Goal: Task Accomplishment & Management: Manage account settings

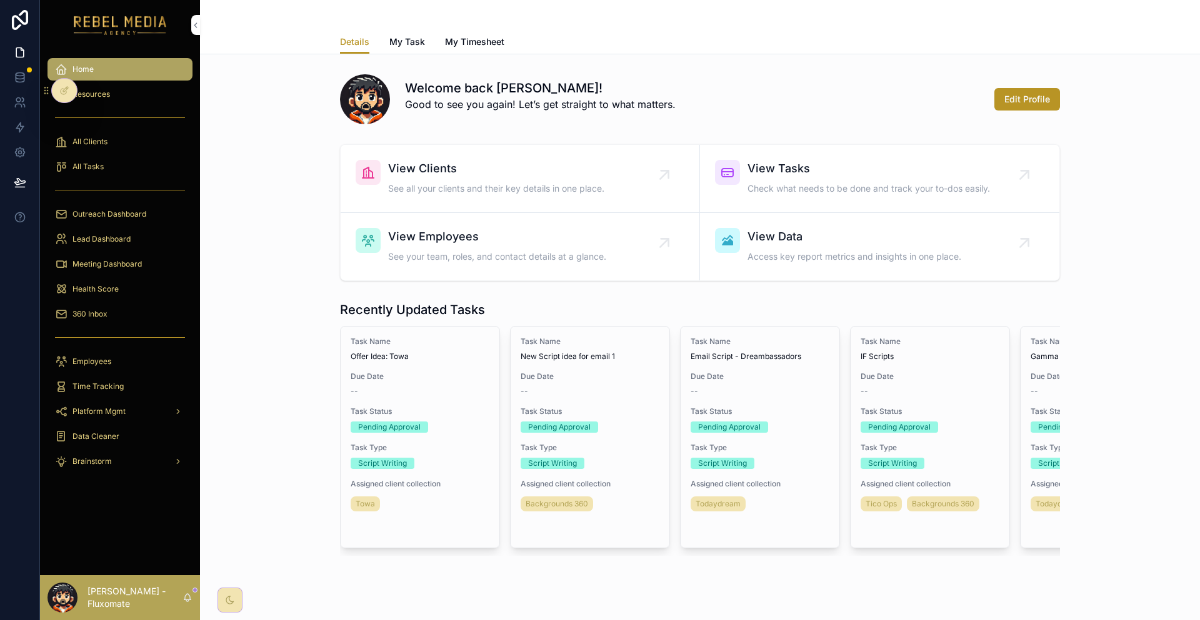
click at [103, 254] on div "Meeting Dashboard" at bounding box center [120, 264] width 130 height 20
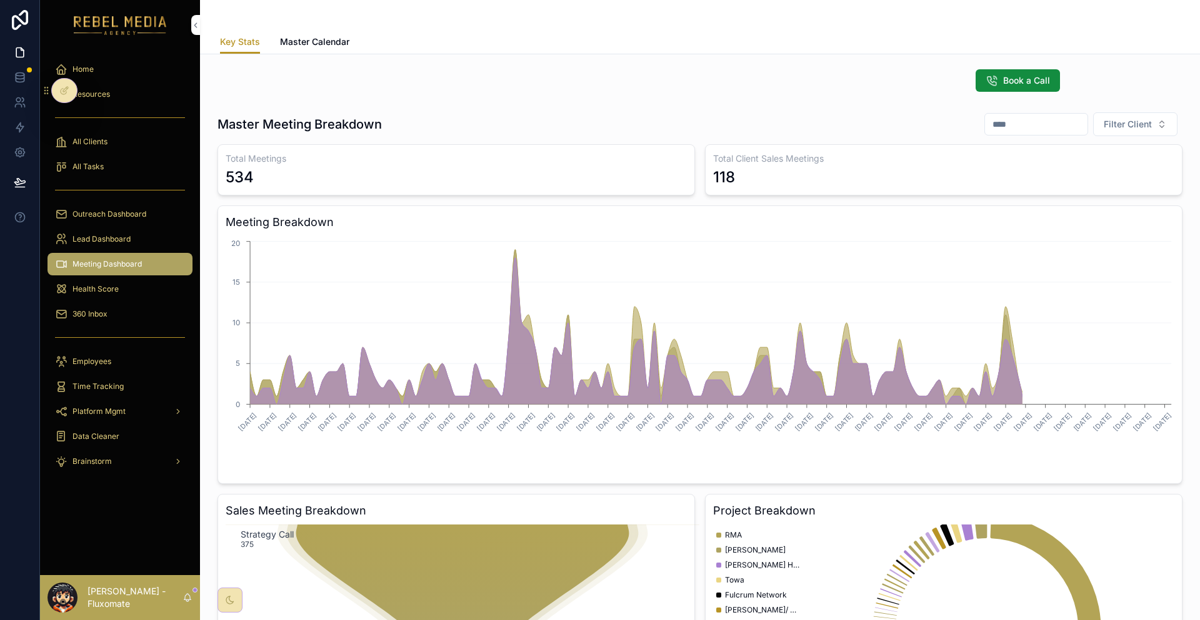
click at [349, 31] on link "Master Calendar" at bounding box center [314, 43] width 69 height 25
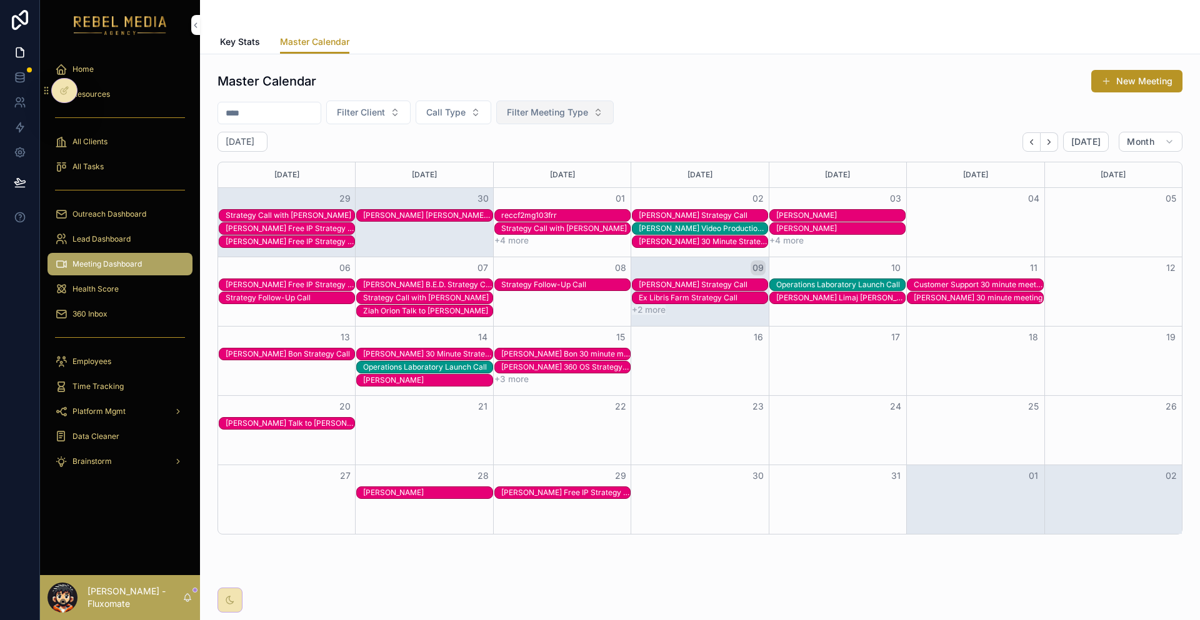
click at [507, 106] on span "Filter Meeting Type" at bounding box center [547, 112] width 81 height 12
type input "*"
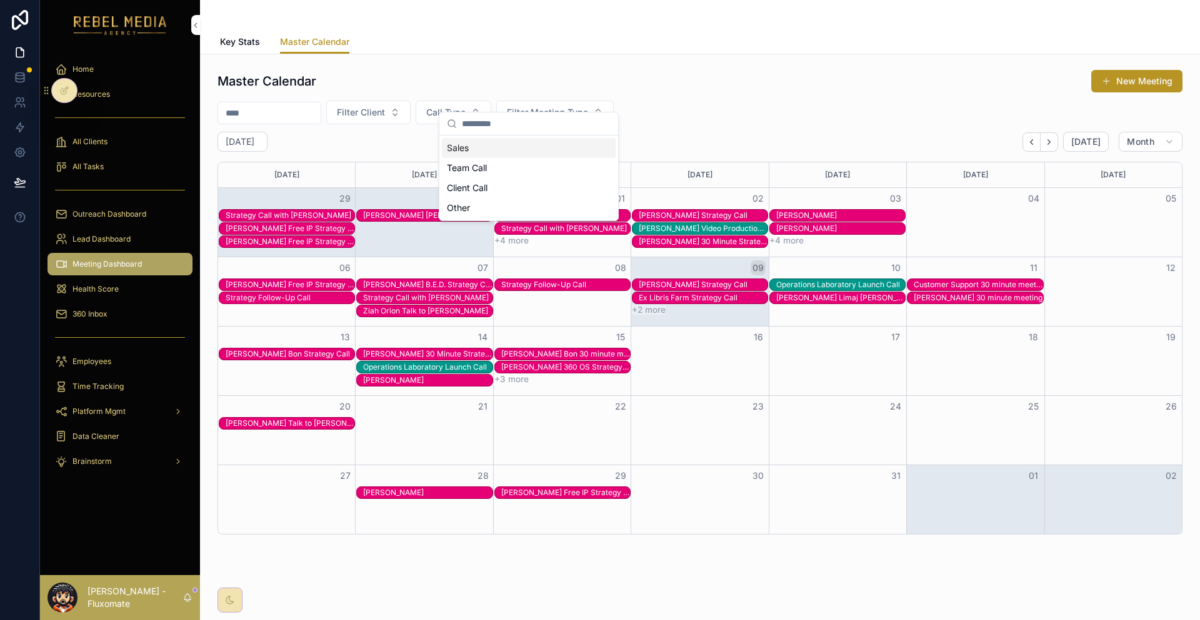
click at [348, 79] on div "Master Calendar New Meeting" at bounding box center [699, 81] width 965 height 24
click at [361, 107] on button "Filter Client" at bounding box center [368, 113] width 84 height 24
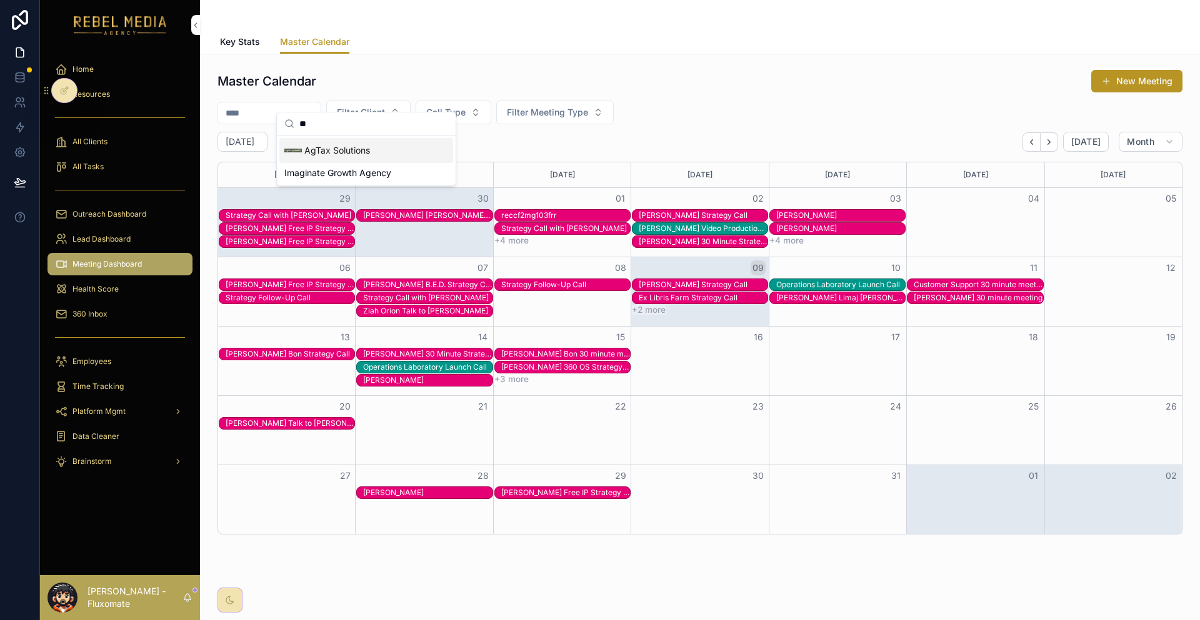
type input "**"
click at [361, 147] on div "AgTax Solutions" at bounding box center [366, 150] width 174 height 25
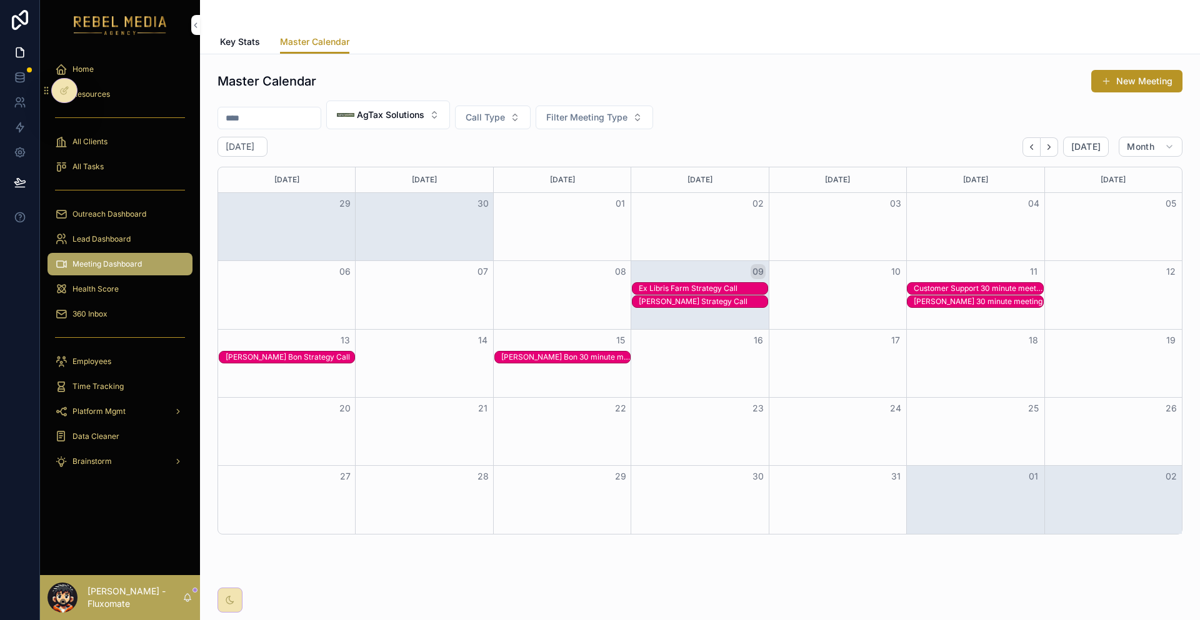
click at [944, 284] on div "Customer Support 30 minute meeting" at bounding box center [978, 289] width 129 height 10
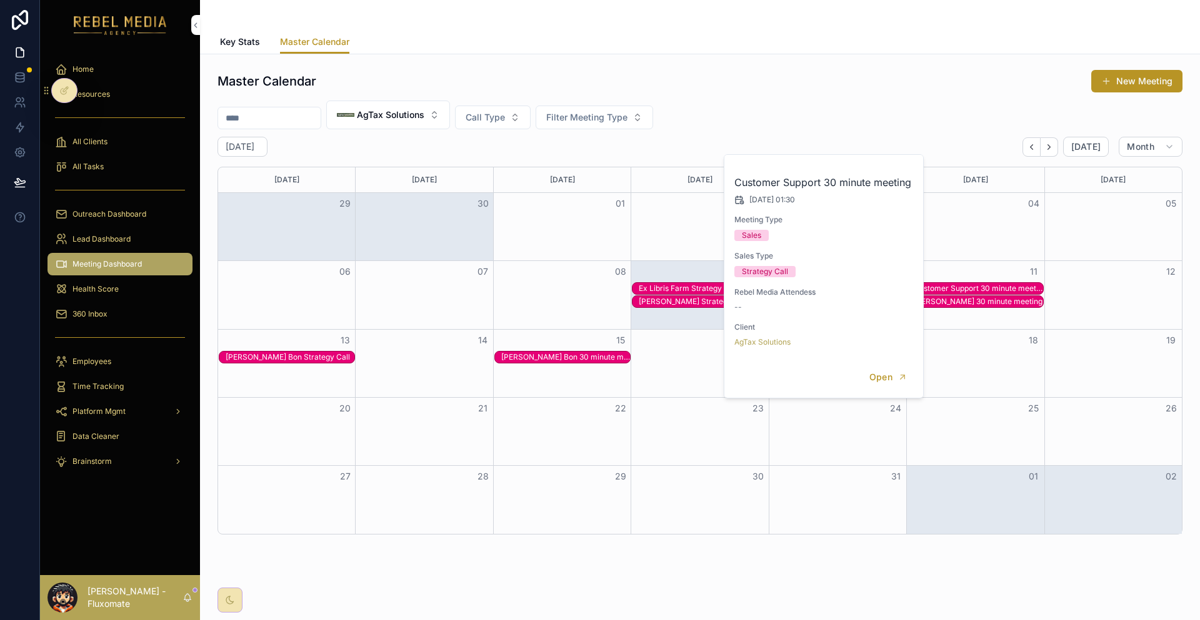
click at [948, 296] on div "[PERSON_NAME] 30 minute meeting" at bounding box center [975, 302] width 136 height 12
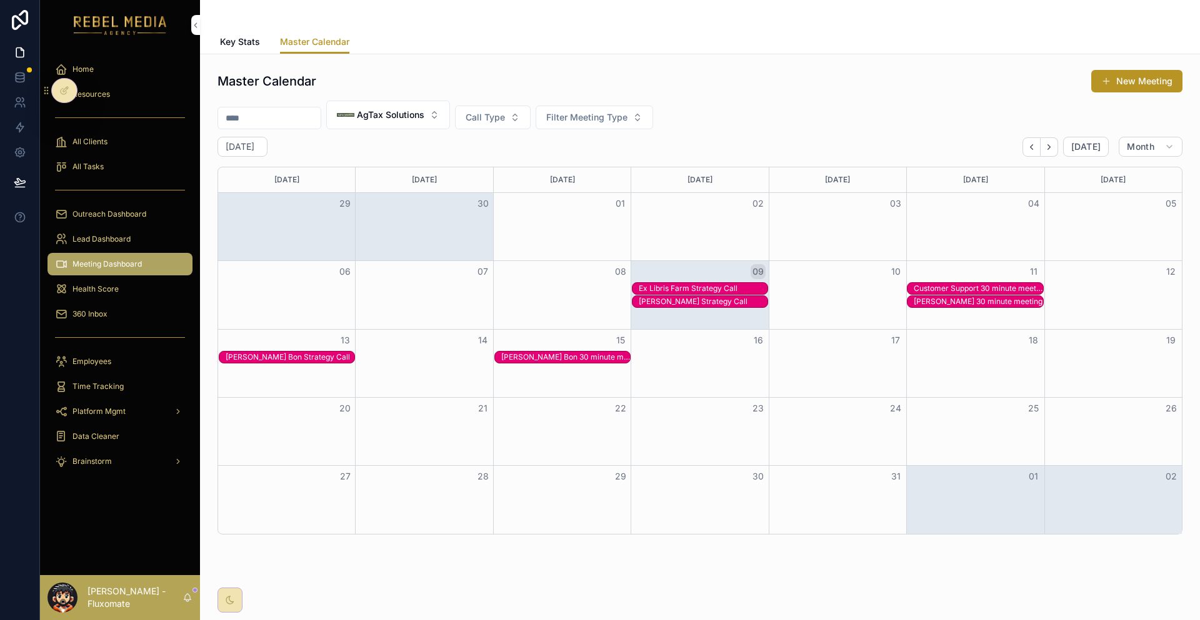
click at [669, 261] on div "09" at bounding box center [699, 271] width 137 height 21
click at [15, 71] on icon at bounding box center [20, 77] width 12 height 12
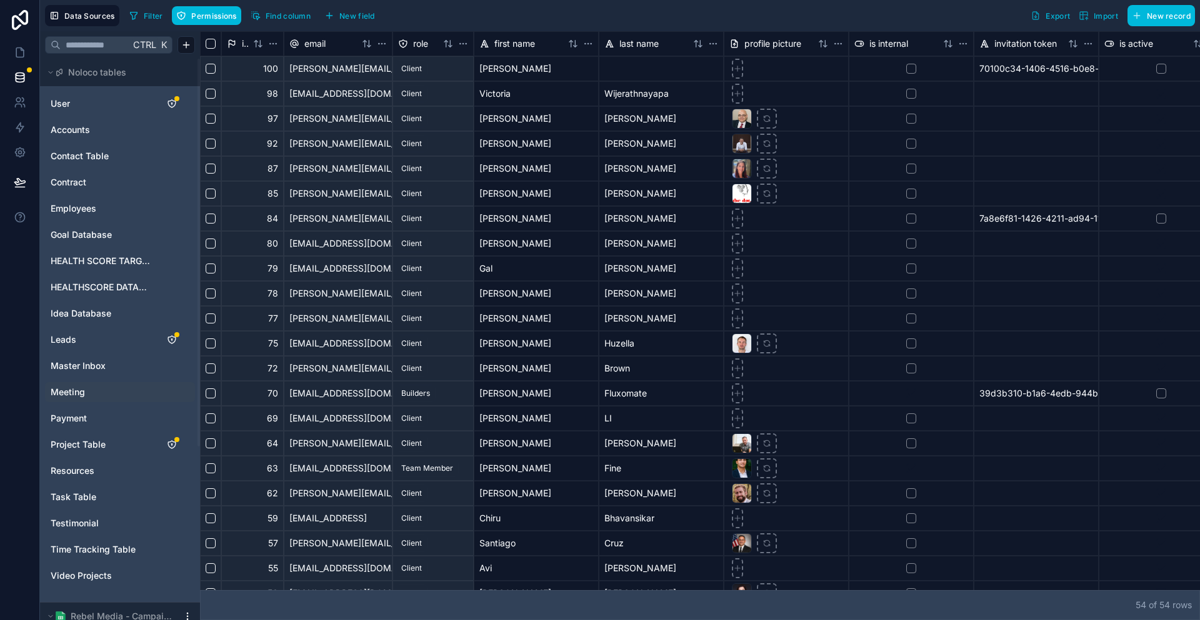
click at [70, 386] on span "Meeting" at bounding box center [68, 392] width 34 height 12
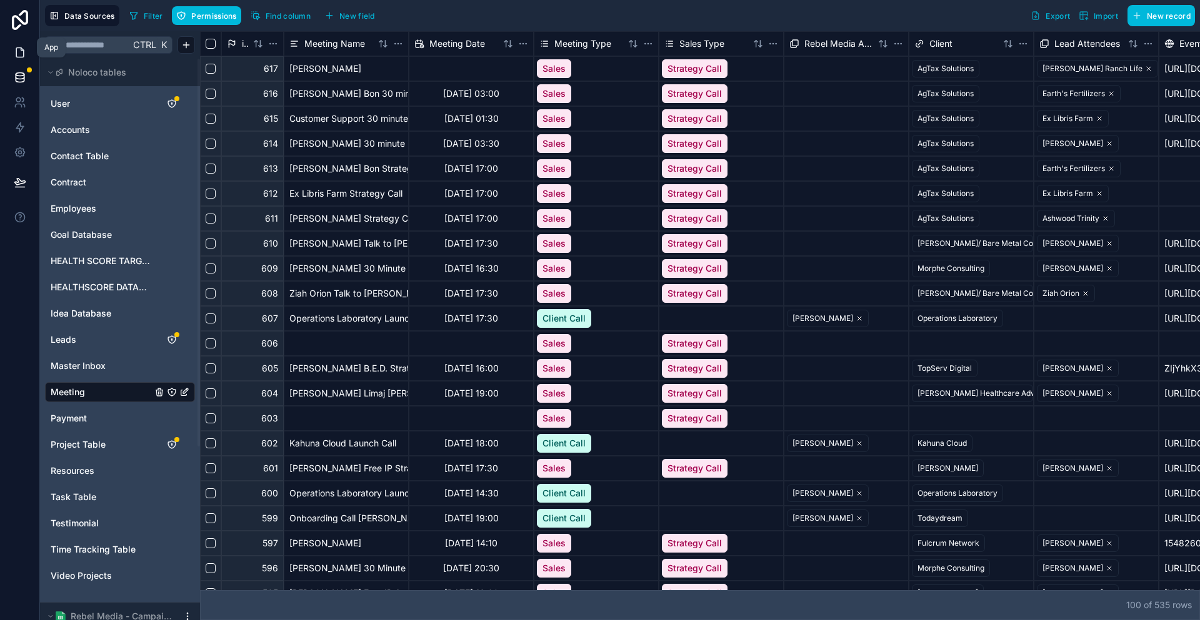
click at [20, 46] on icon at bounding box center [20, 52] width 12 height 12
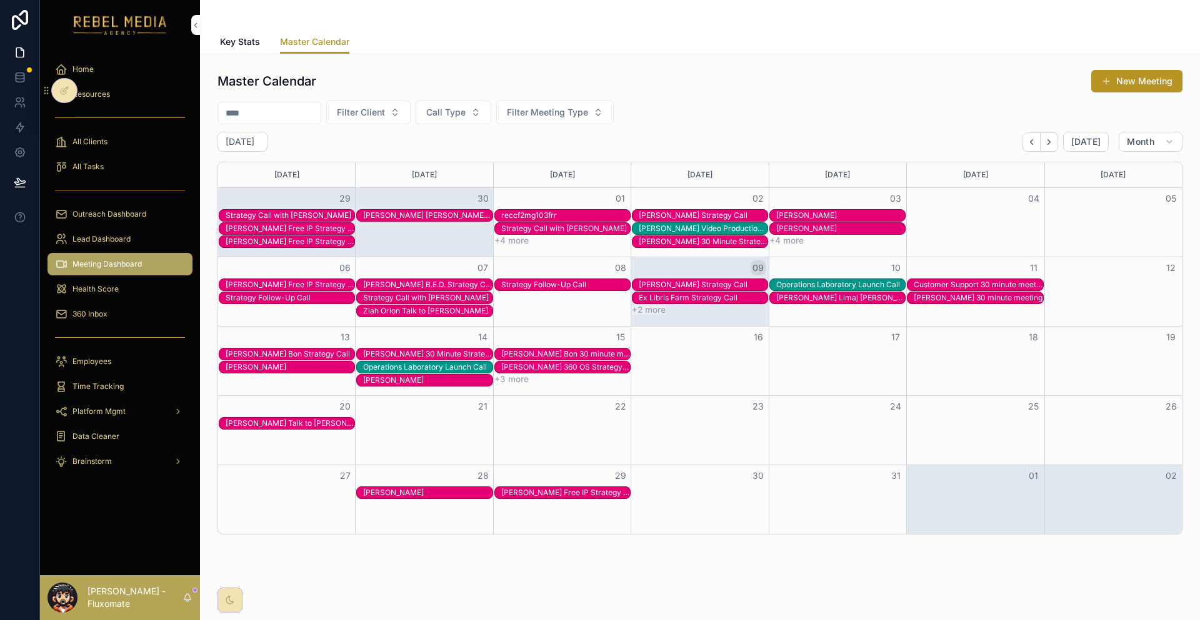
click at [315, 101] on div "Filter Client Call Type Filter Meeting Type" at bounding box center [699, 113] width 965 height 24
click at [350, 106] on span "Filter Client" at bounding box center [361, 112] width 48 height 12
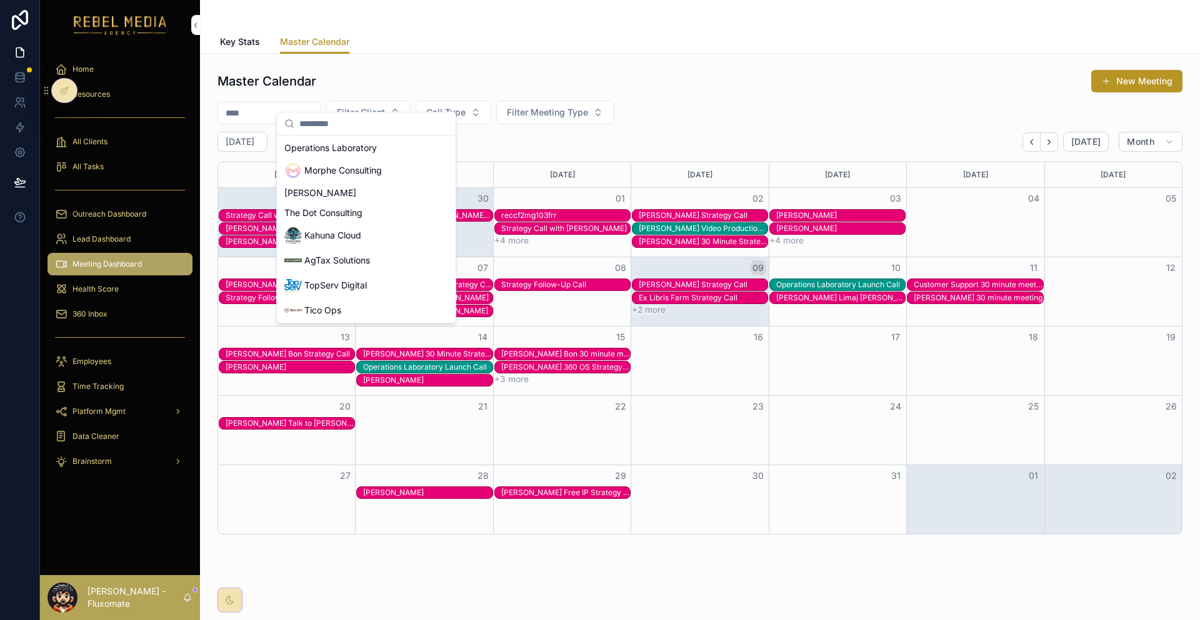
click at [341, 329] on span "Arhasi Ops Intelligence" at bounding box center [351, 335] width 94 height 12
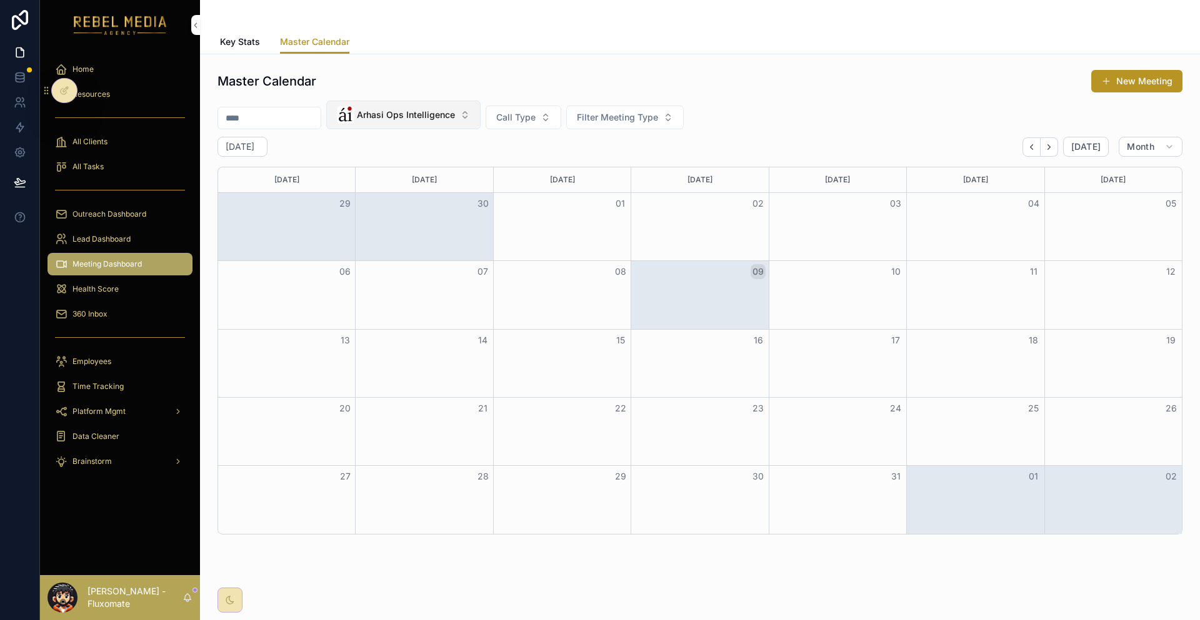
click at [364, 101] on button "Arhasi Ops Intelligence" at bounding box center [403, 115] width 154 height 29
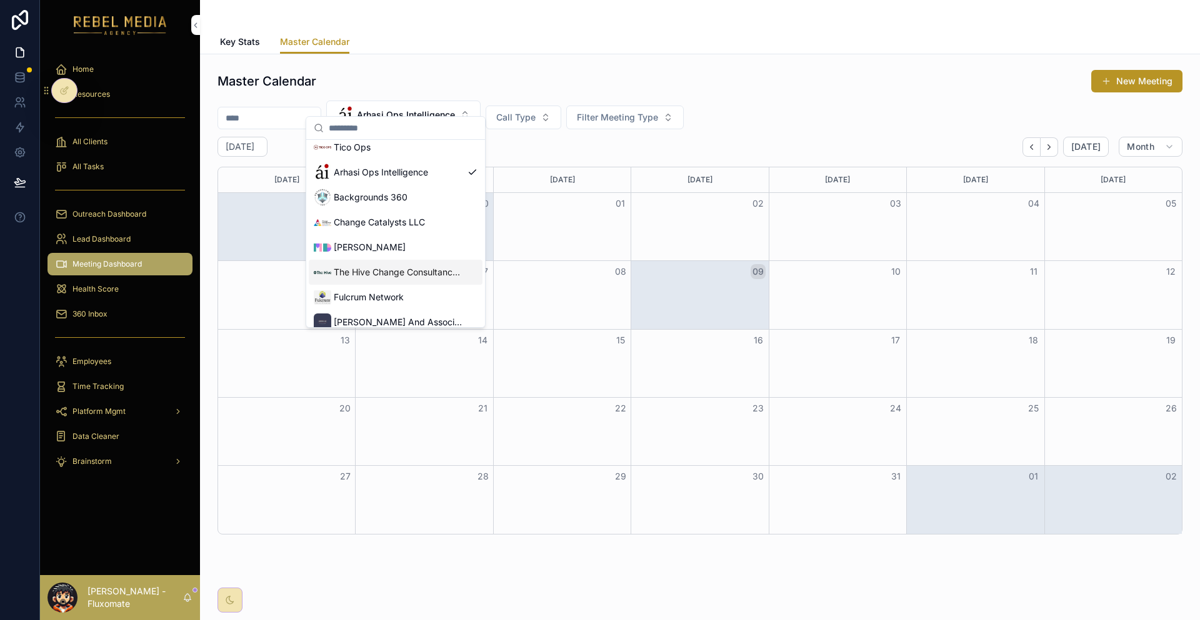
scroll to position [125, 0]
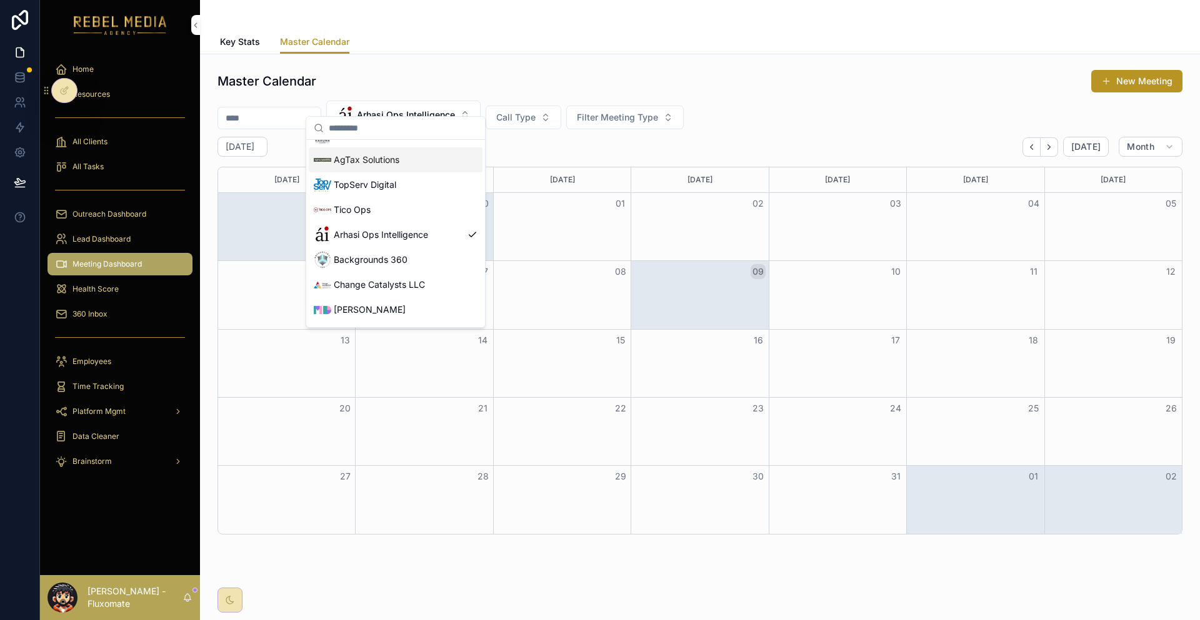
click at [373, 154] on span "AgTax Solutions" at bounding box center [367, 160] width 66 height 12
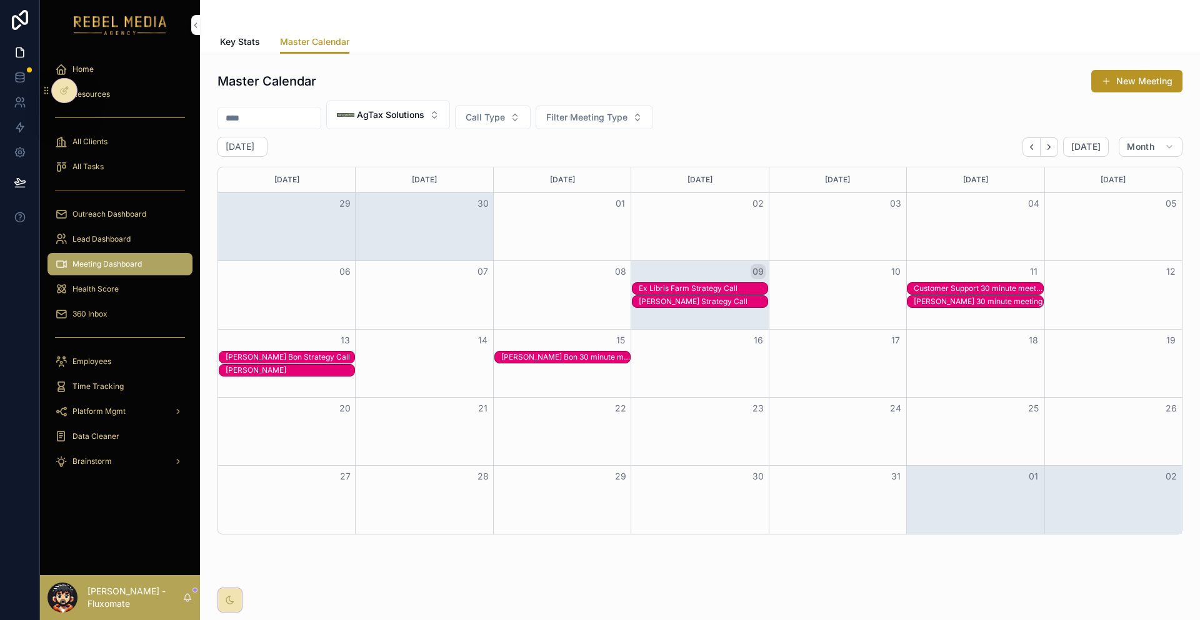
click at [287, 366] on div "[PERSON_NAME]" at bounding box center [290, 371] width 129 height 10
click at [672, 284] on div "Ex Libris Farm Strategy Call" at bounding box center [703, 289] width 129 height 10
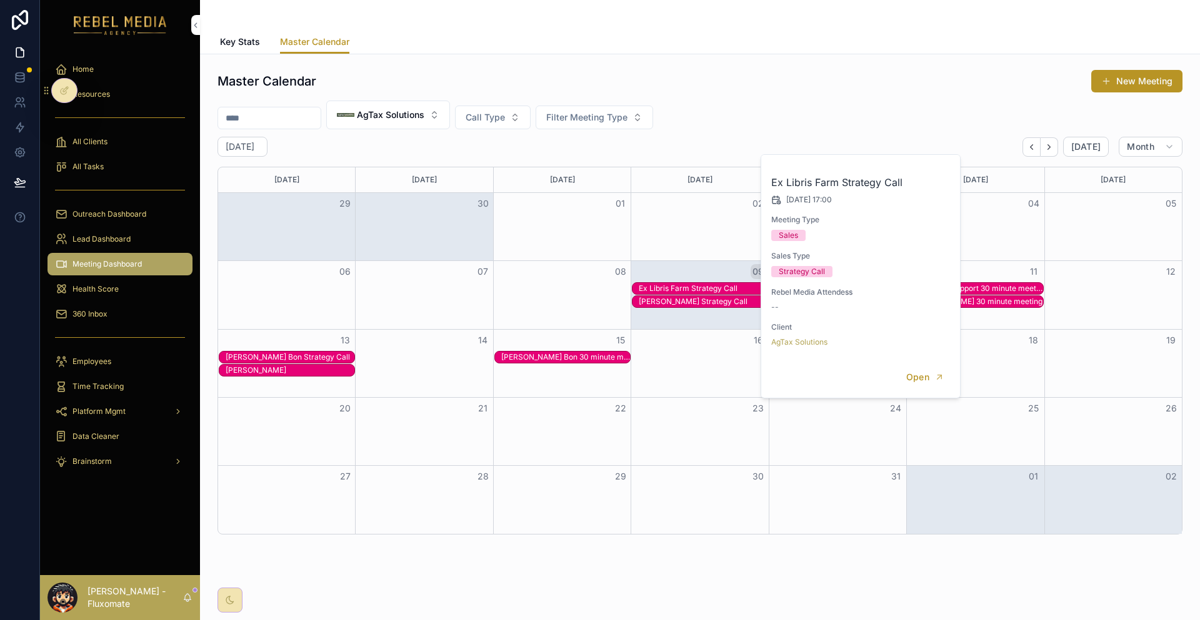
click at [668, 297] on div "[PERSON_NAME] Strategy Call" at bounding box center [703, 302] width 129 height 10
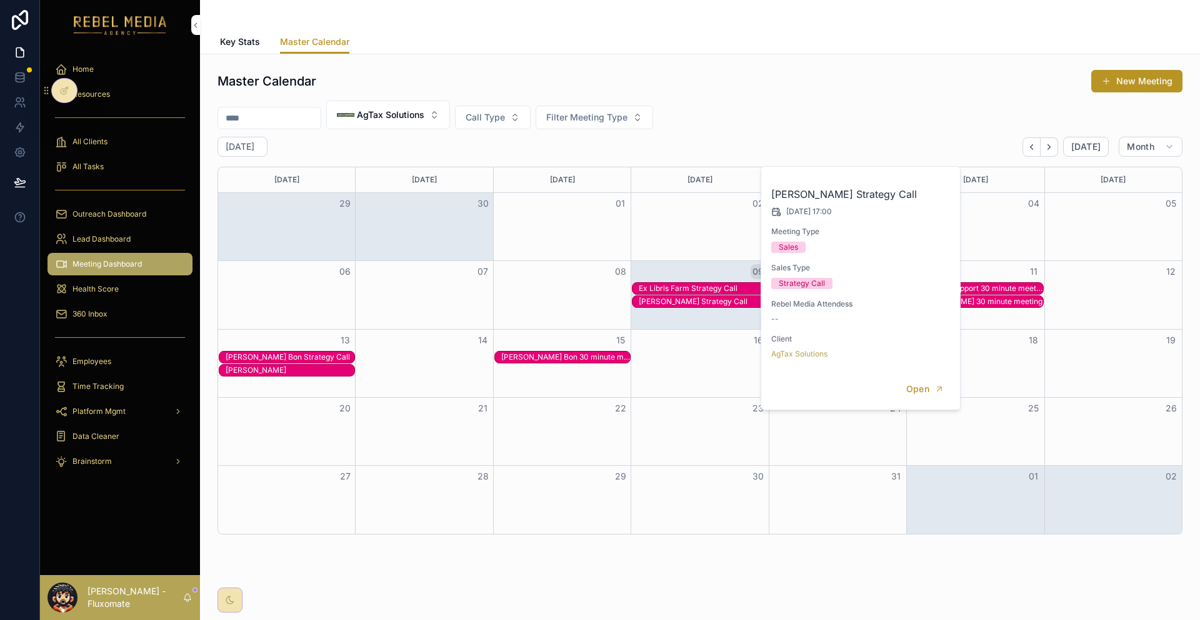
click at [680, 284] on div "Ex Libris Farm Strategy Call" at bounding box center [703, 289] width 129 height 10
click at [907, 367] on button "Open" at bounding box center [925, 377] width 54 height 21
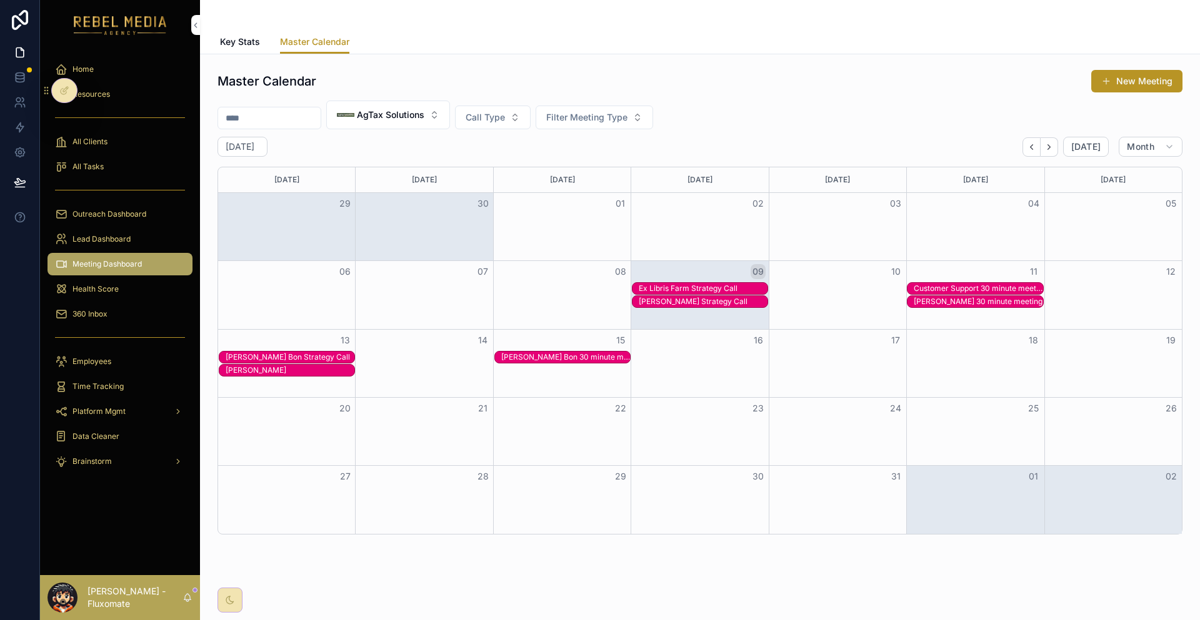
click at [733, 282] on div "Ex Libris Farm Strategy Call" at bounding box center [700, 288] width 136 height 12
click at [703, 284] on div "Ex Libris Farm Strategy Call" at bounding box center [703, 289] width 129 height 10
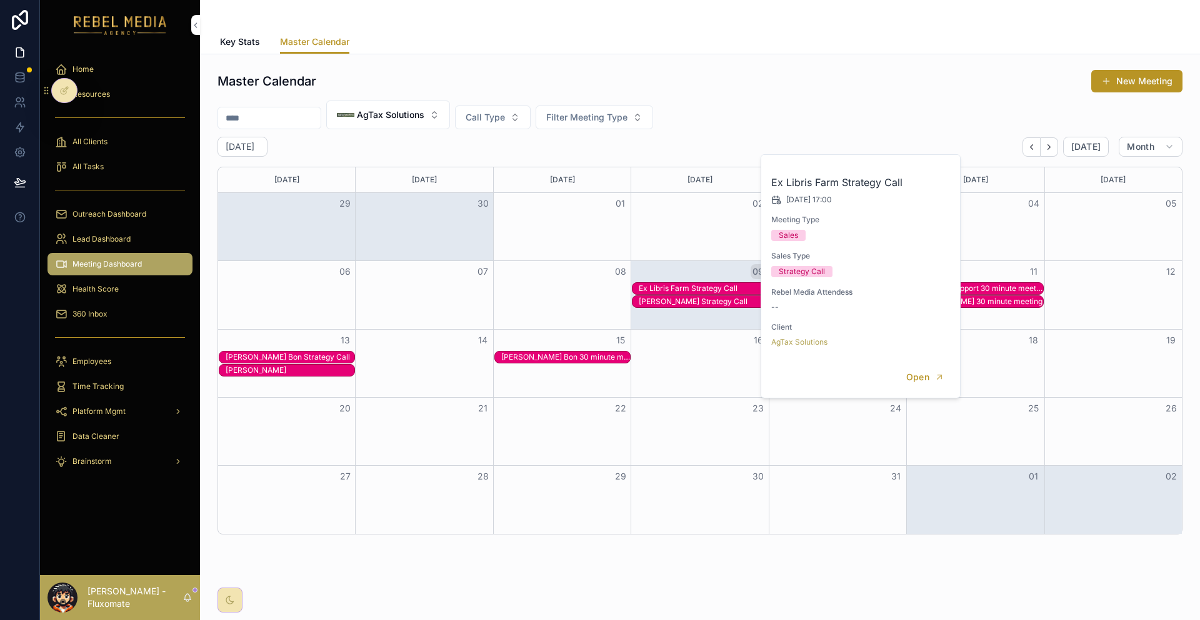
click at [702, 297] on div "[PERSON_NAME] Strategy Call" at bounding box center [703, 302] width 129 height 10
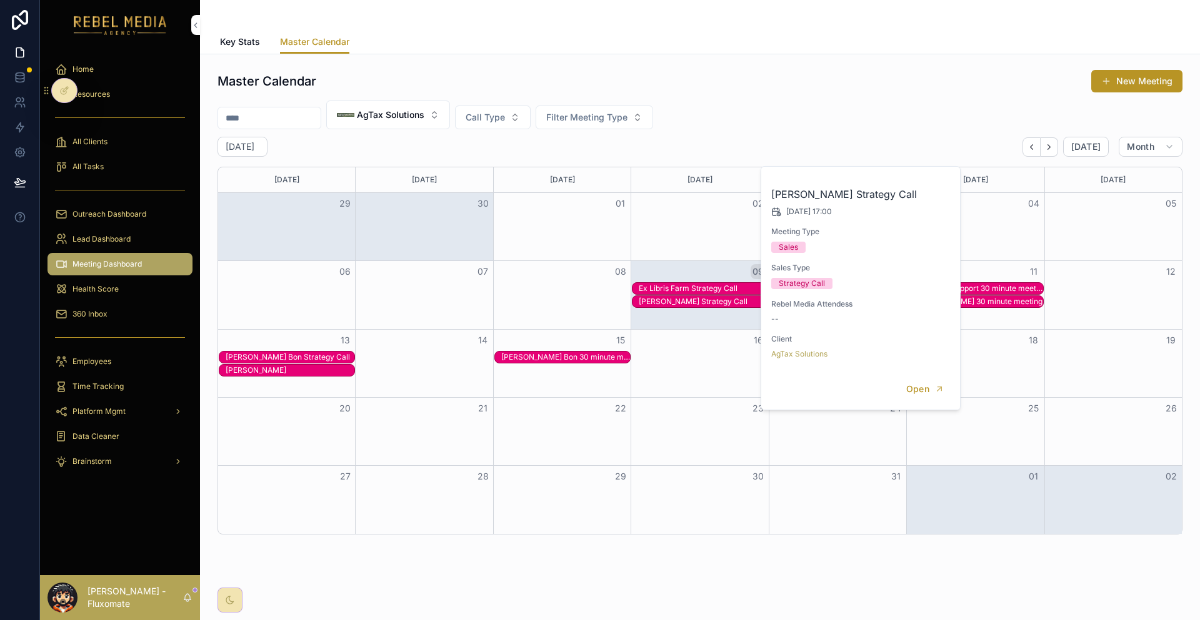
click at [710, 284] on div "Ex Libris Farm Strategy Call" at bounding box center [703, 289] width 129 height 10
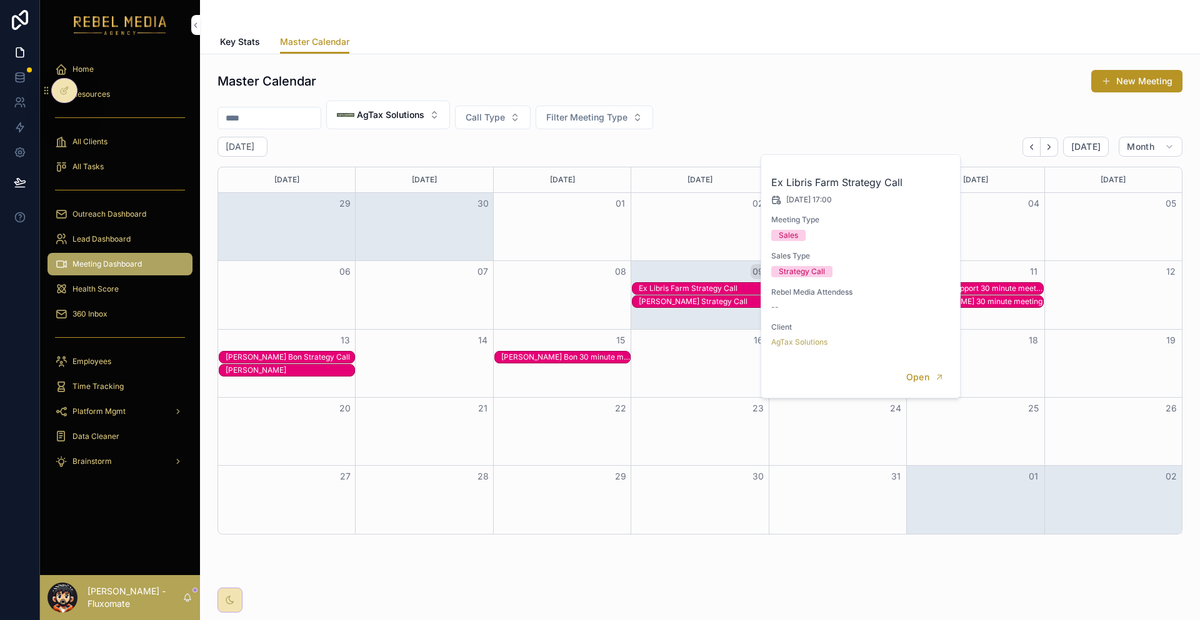
click at [712, 297] on div "[PERSON_NAME] Strategy Call" at bounding box center [703, 302] width 129 height 10
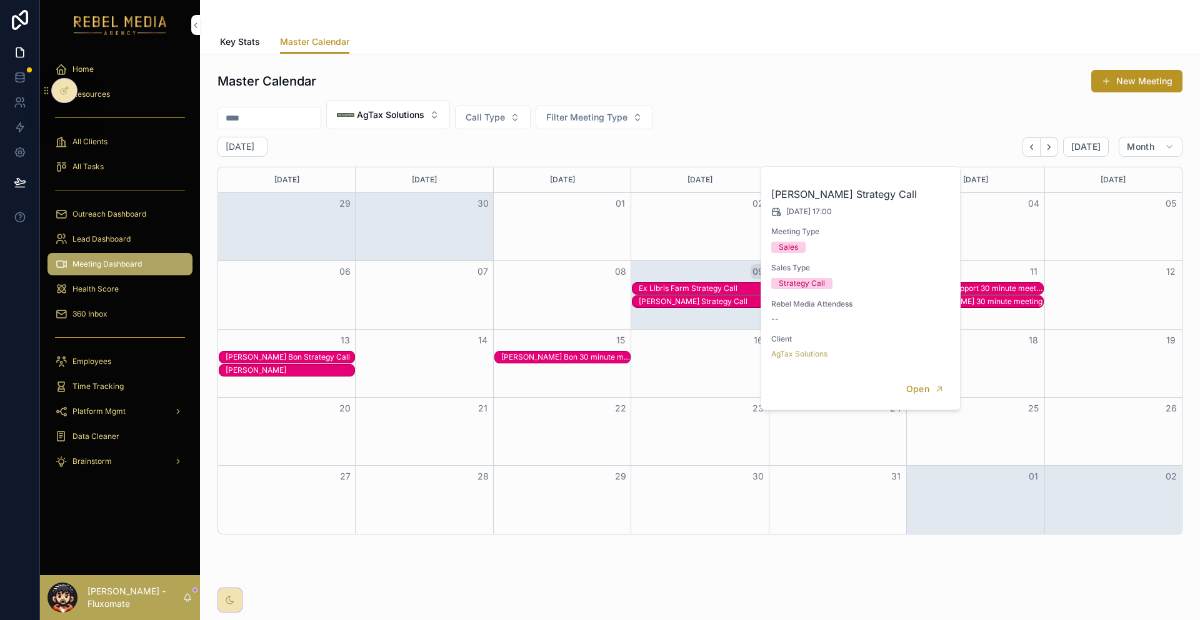
click at [713, 284] on div "Ex Libris Farm Strategy Call" at bounding box center [703, 289] width 129 height 10
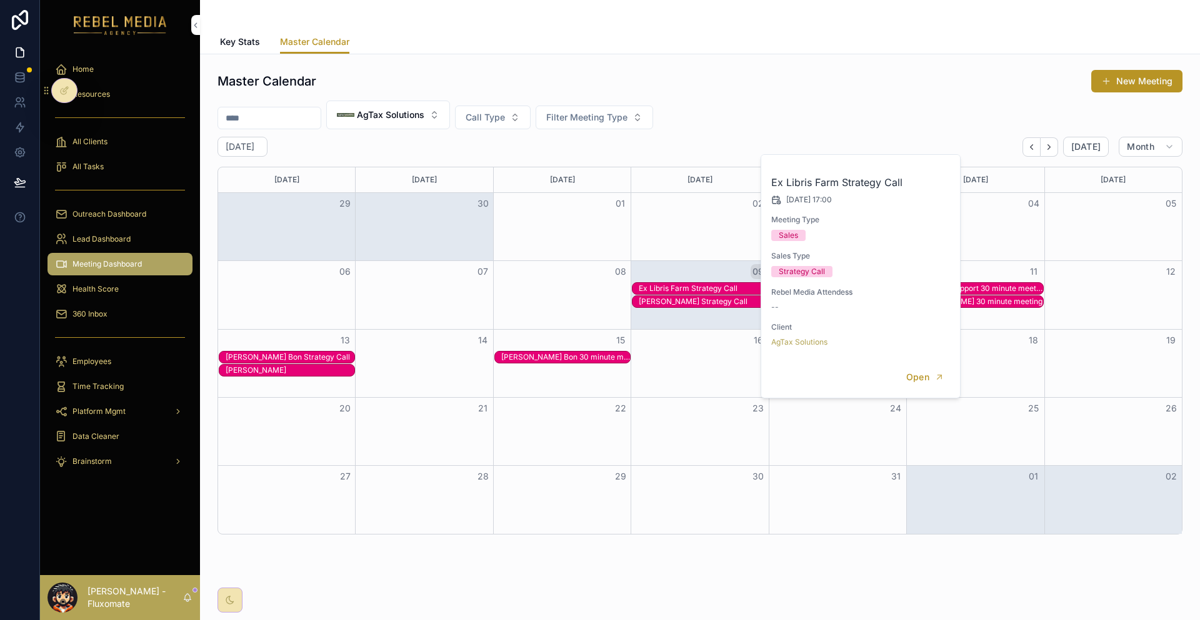
click at [714, 296] on div "[PERSON_NAME] Strategy Call" at bounding box center [700, 302] width 136 height 12
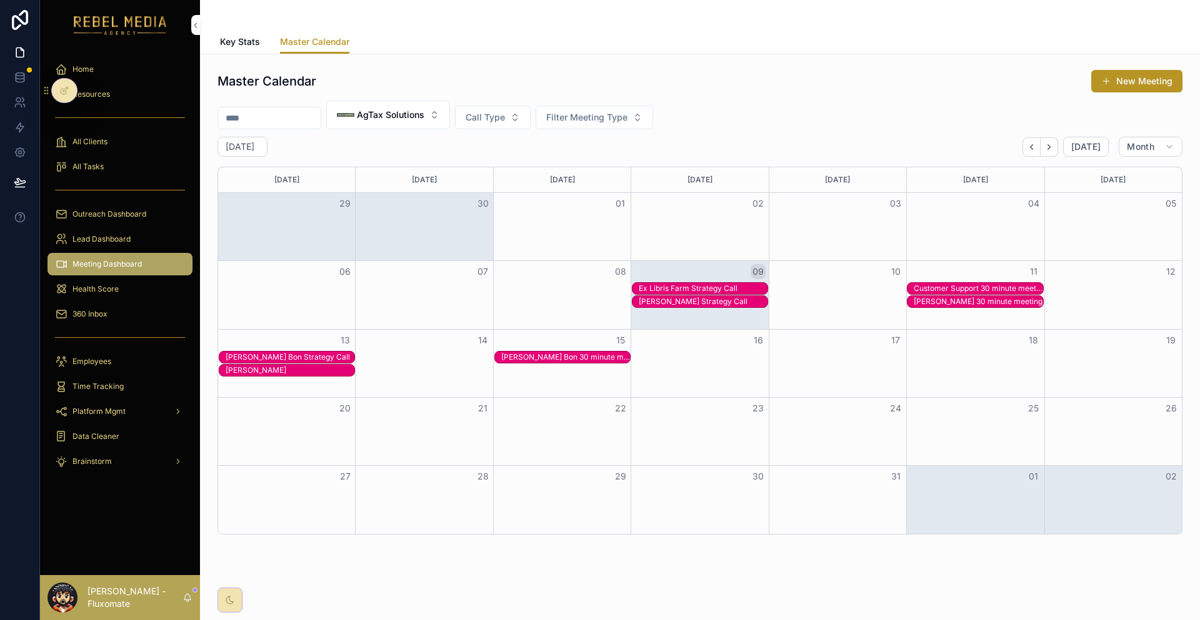
click at [691, 284] on div "Ex Libris Farm Strategy Call" at bounding box center [703, 289] width 129 height 10
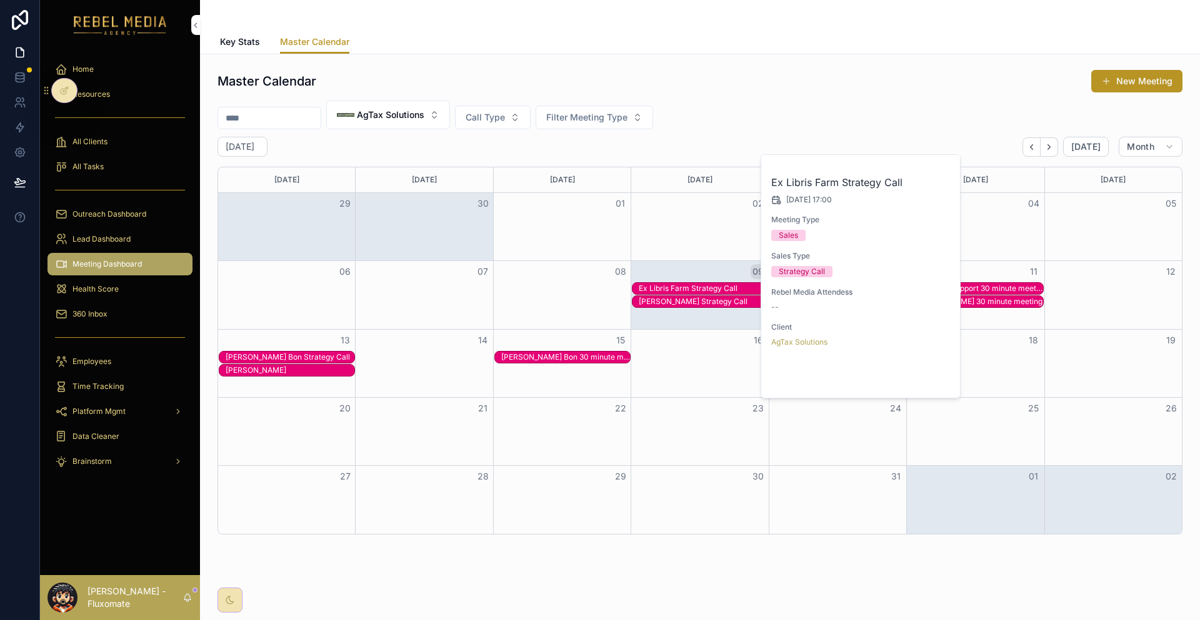
click at [902, 367] on button "Open" at bounding box center [925, 377] width 54 height 21
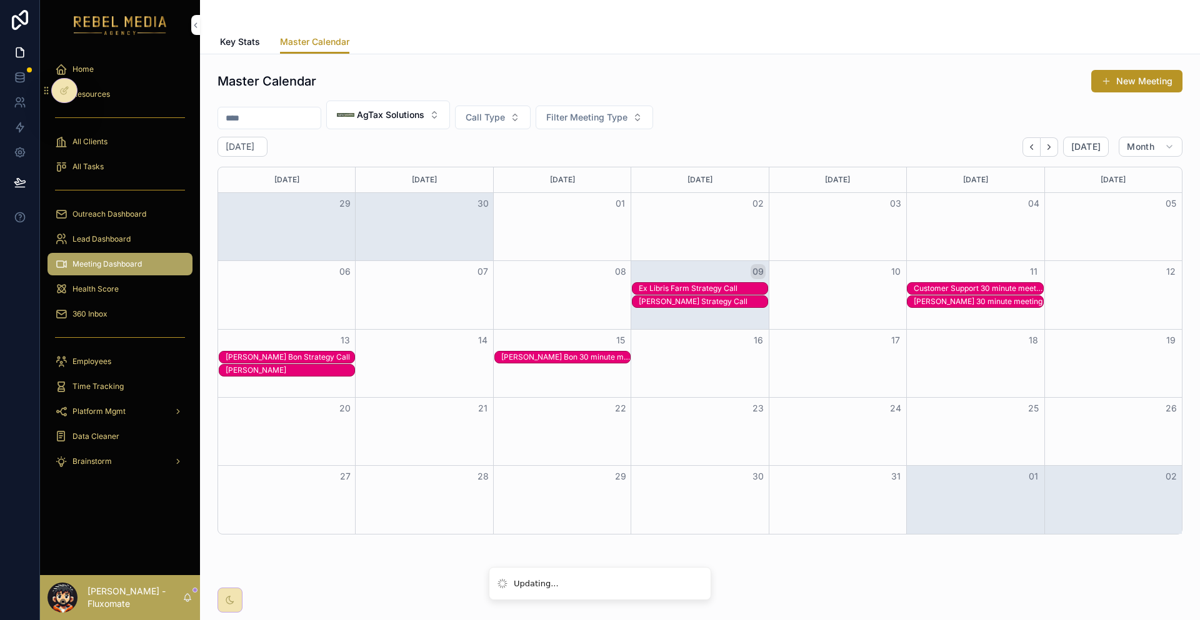
click at [727, 297] on div "[PERSON_NAME] Strategy Call" at bounding box center [703, 302] width 129 height 10
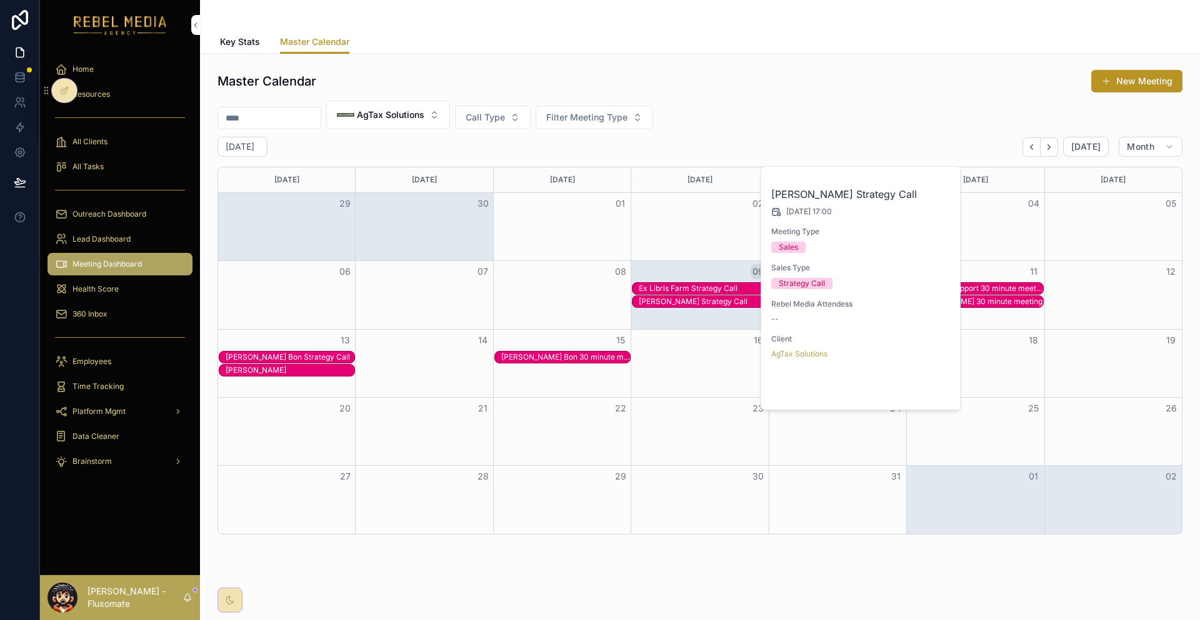
click at [910, 379] on button "Open" at bounding box center [925, 389] width 54 height 21
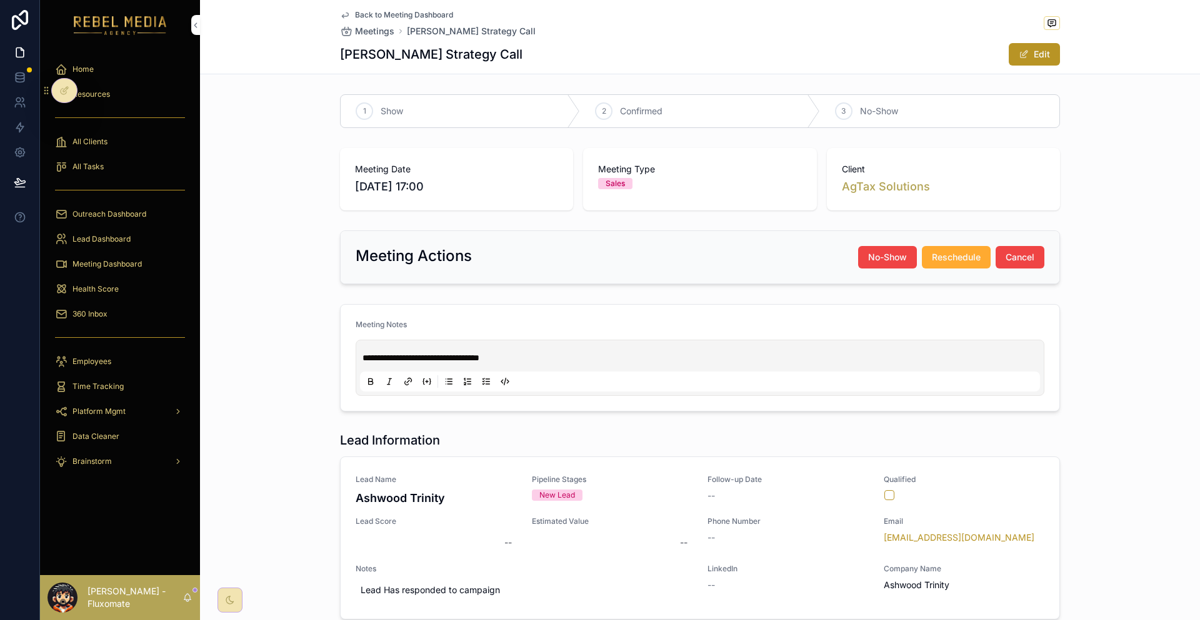
click at [927, 491] on div "scrollable content" at bounding box center [964, 496] width 160 height 10
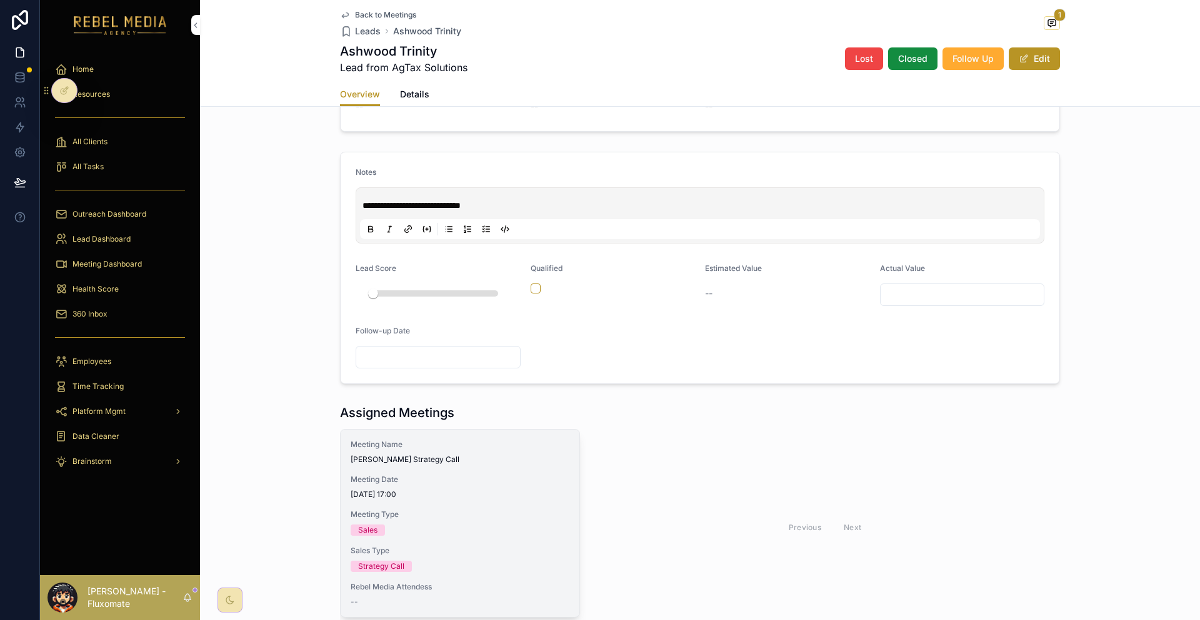
click at [550, 546] on span "Sales Type" at bounding box center [460, 551] width 219 height 10
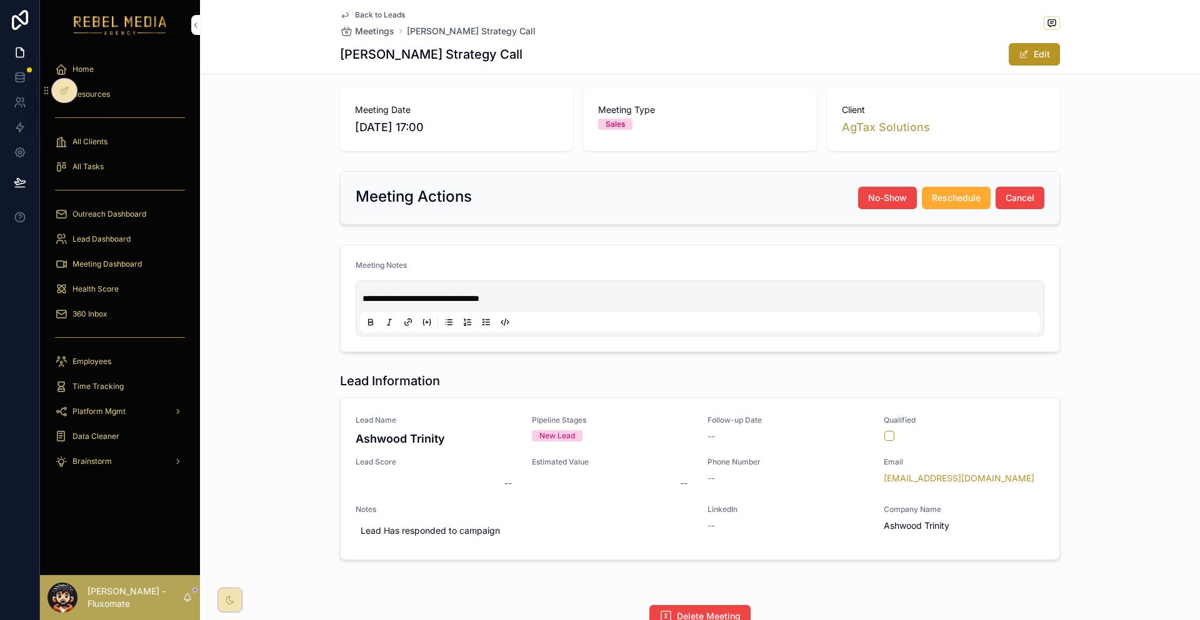
scroll to position [416, 0]
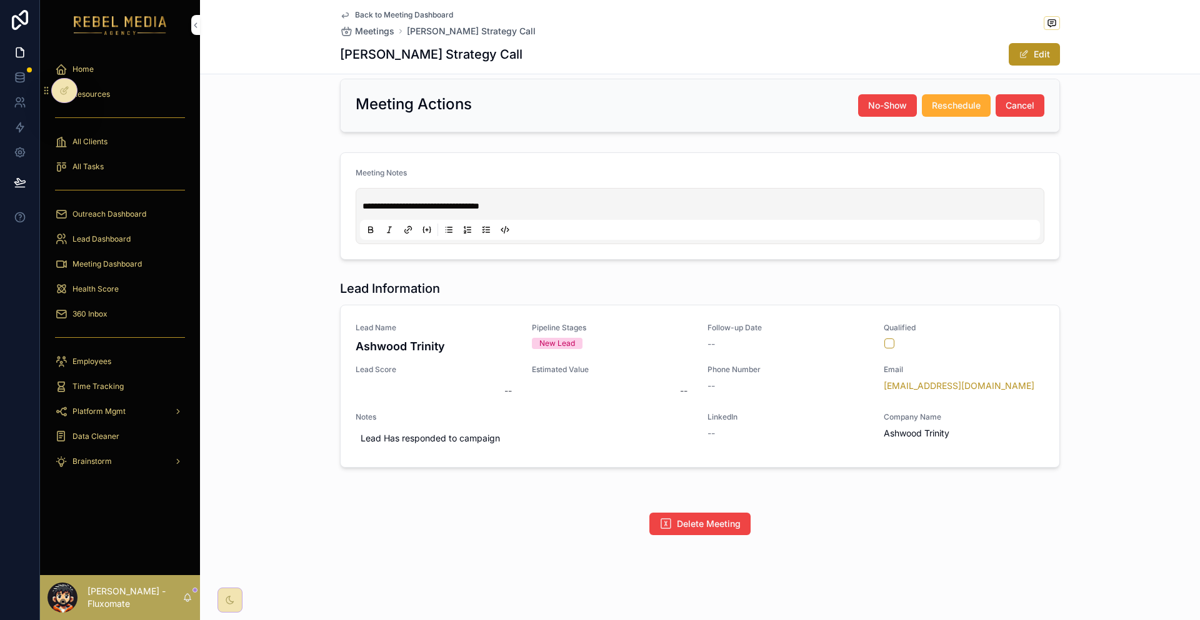
scroll to position [59, 0]
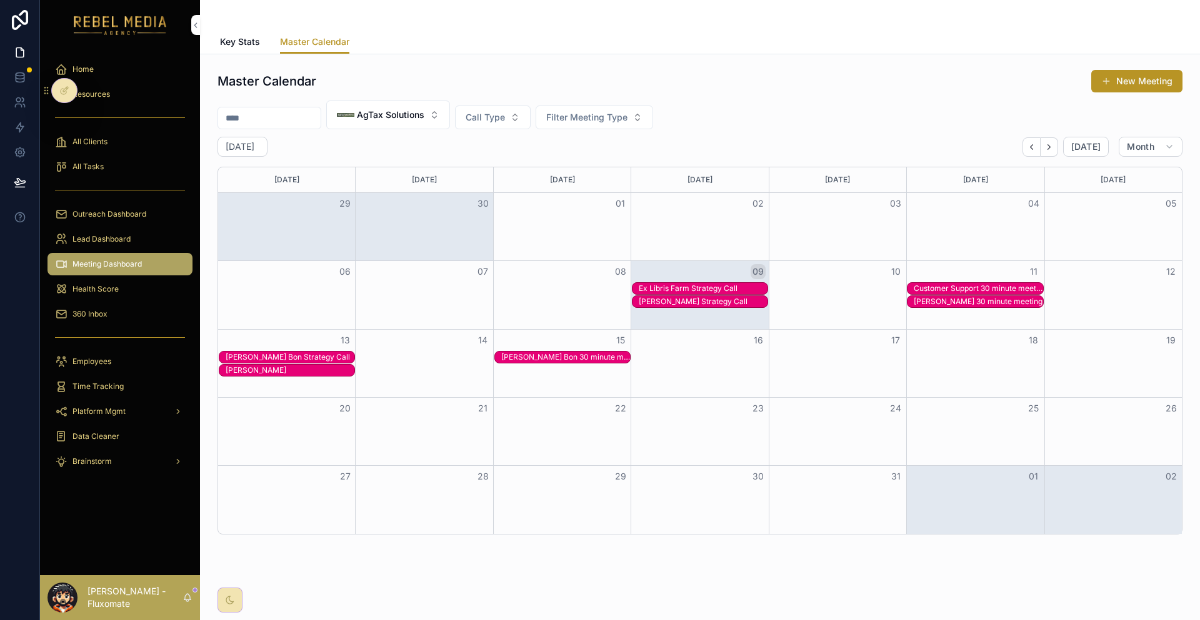
click at [724, 261] on div "09" at bounding box center [699, 271] width 137 height 21
click at [717, 284] on div "Ex Libris Farm Strategy Call" at bounding box center [703, 289] width 129 height 10
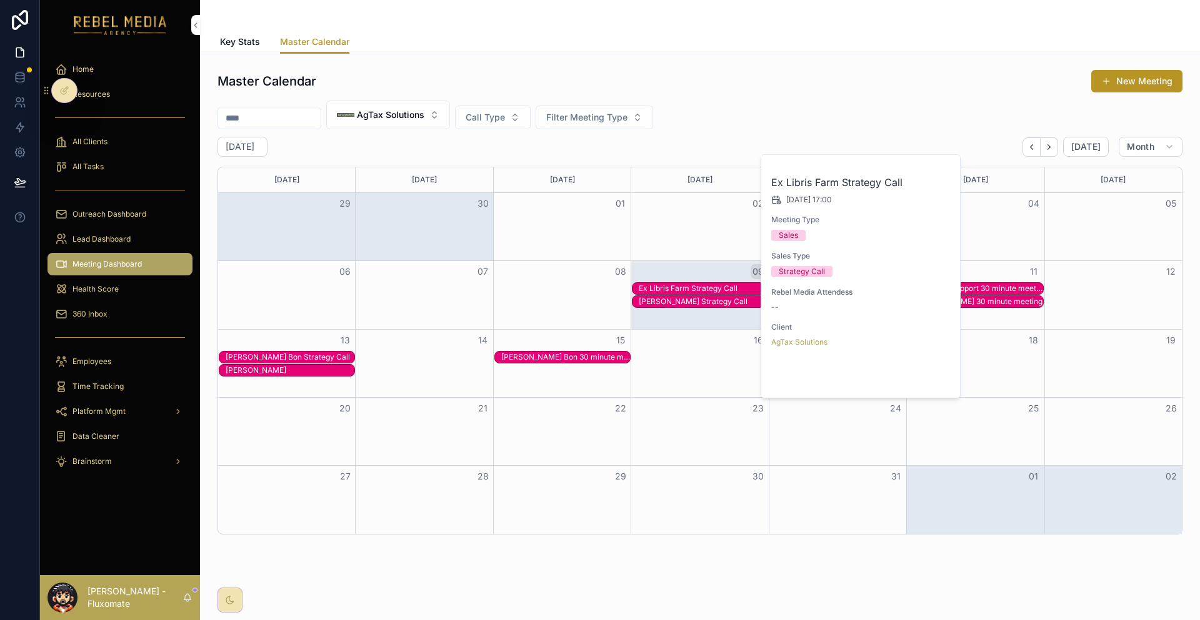
click at [901, 367] on button "Open" at bounding box center [925, 377] width 54 height 21
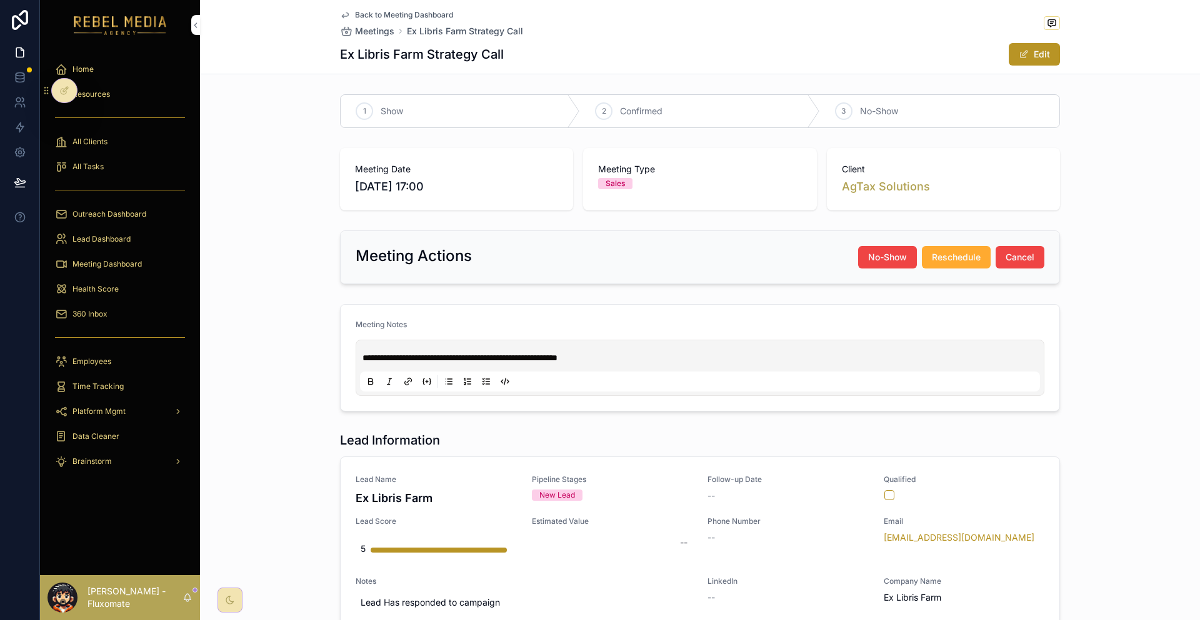
drag, startPoint x: 231, startPoint y: 42, endPoint x: 240, endPoint y: 25, distance: 19.0
click at [231, 42] on div "Back to Meeting Dashboard Meetings Ex Libris Farm Strategy Call Ex Libris Farm …" at bounding box center [700, 37] width 1000 height 74
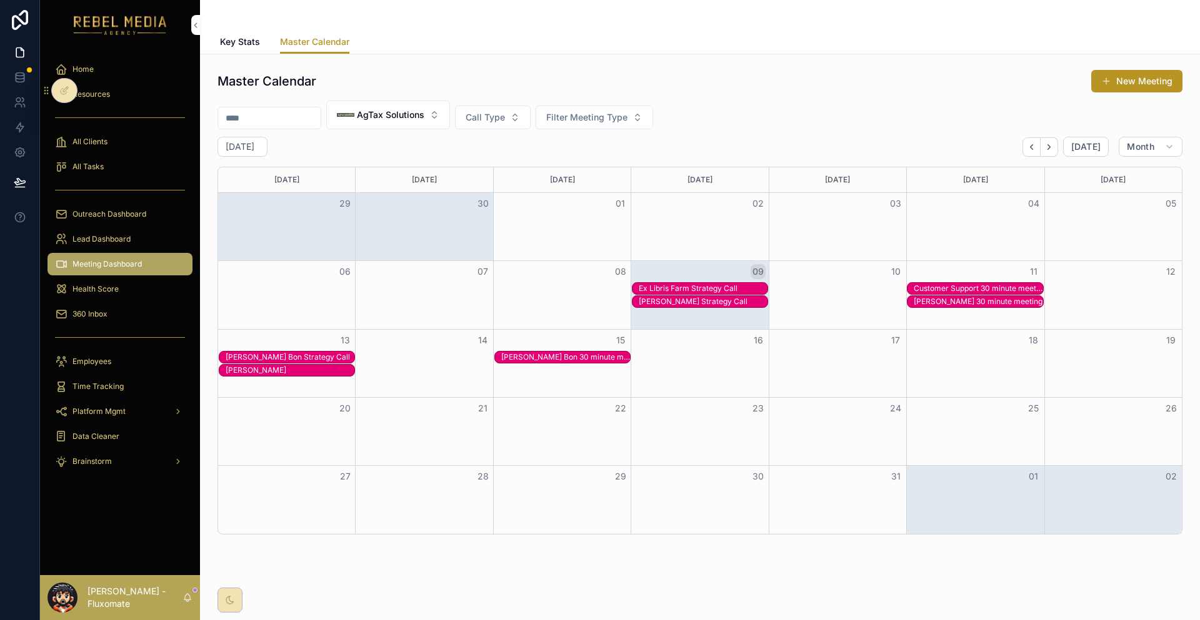
drag, startPoint x: 141, startPoint y: 62, endPoint x: 134, endPoint y: 57, distance: 9.0
click at [140, 62] on div "Home" at bounding box center [120, 69] width 130 height 20
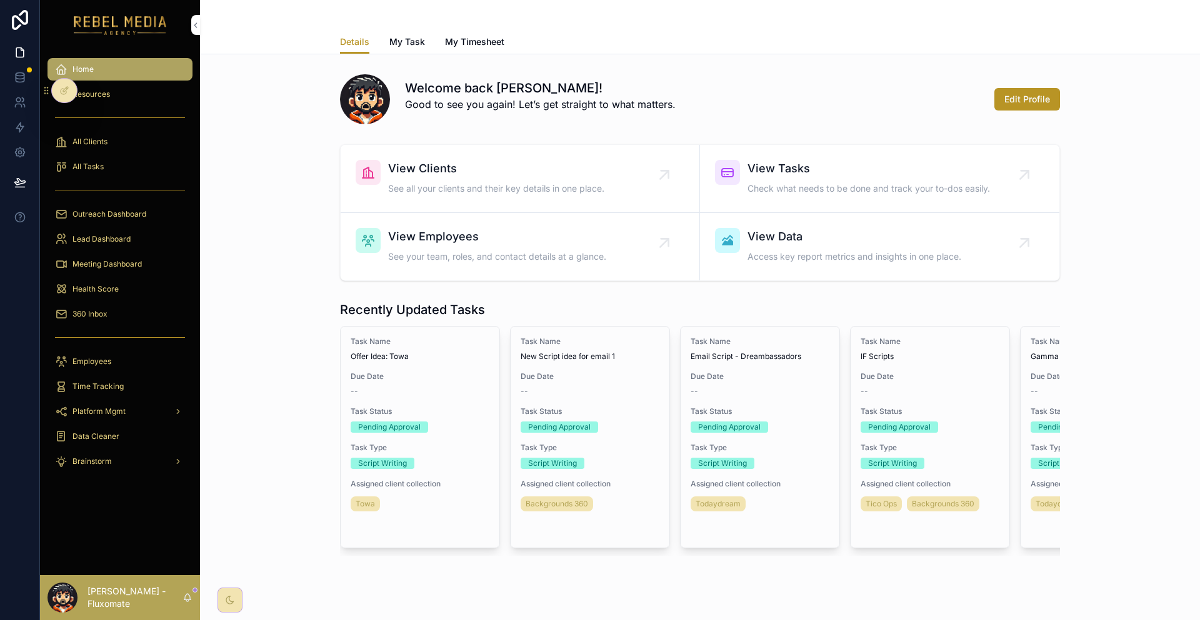
click at [110, 304] on div "360 Inbox" at bounding box center [120, 314] width 130 height 20
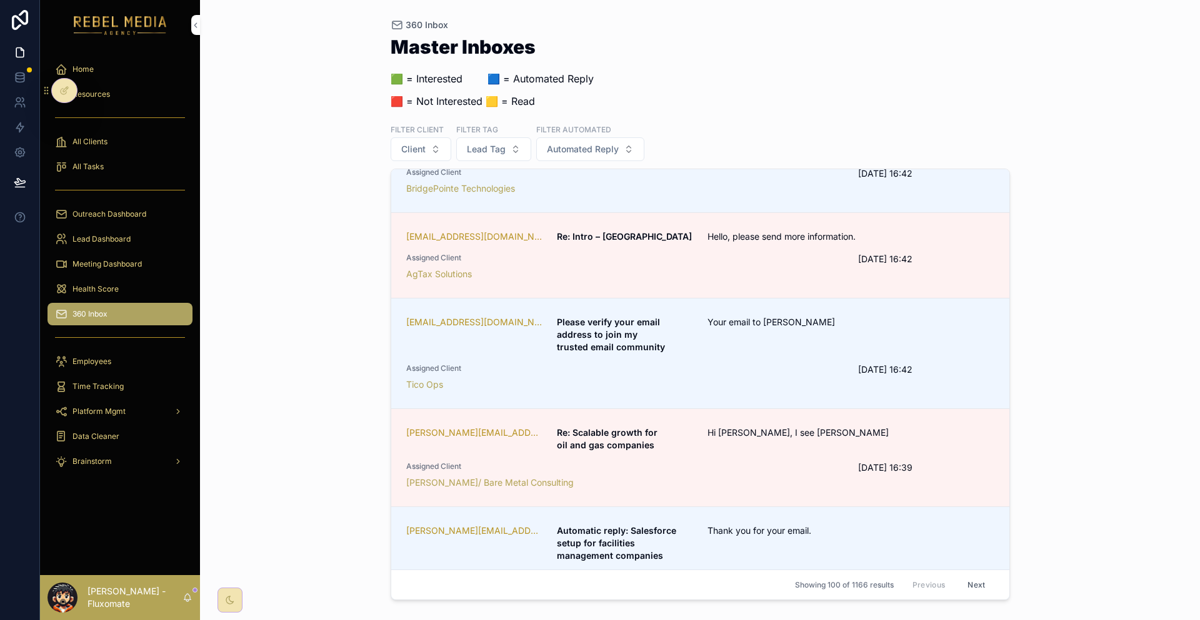
scroll to position [812, 0]
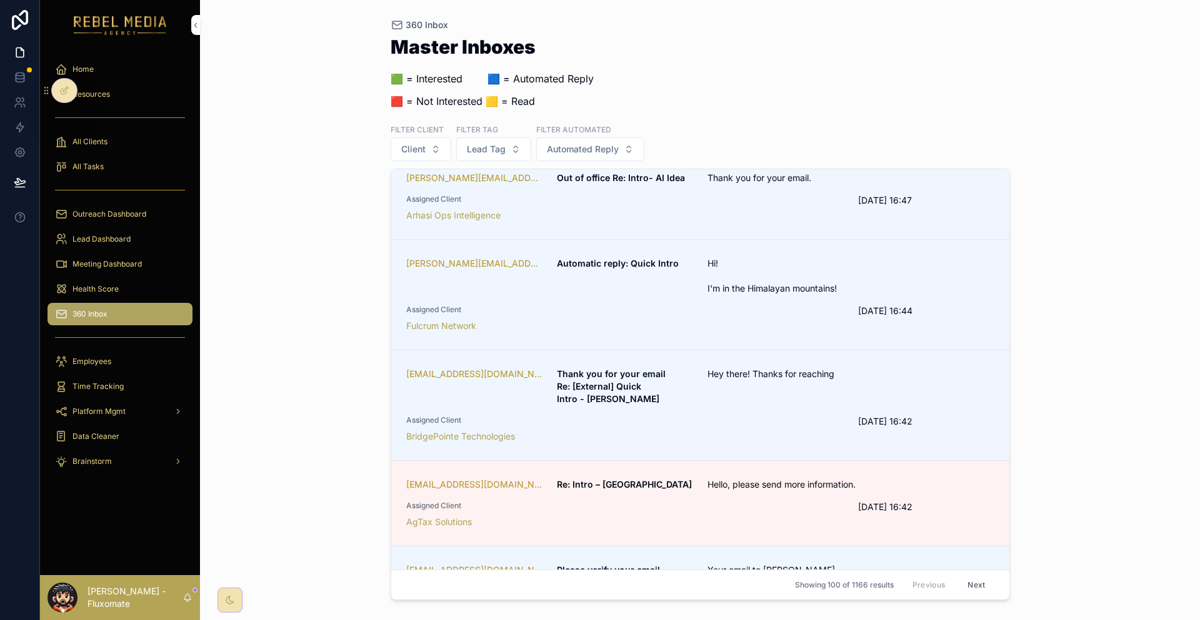
click at [750, 479] on span "Hello, please send more information." at bounding box center [800, 485] width 186 height 12
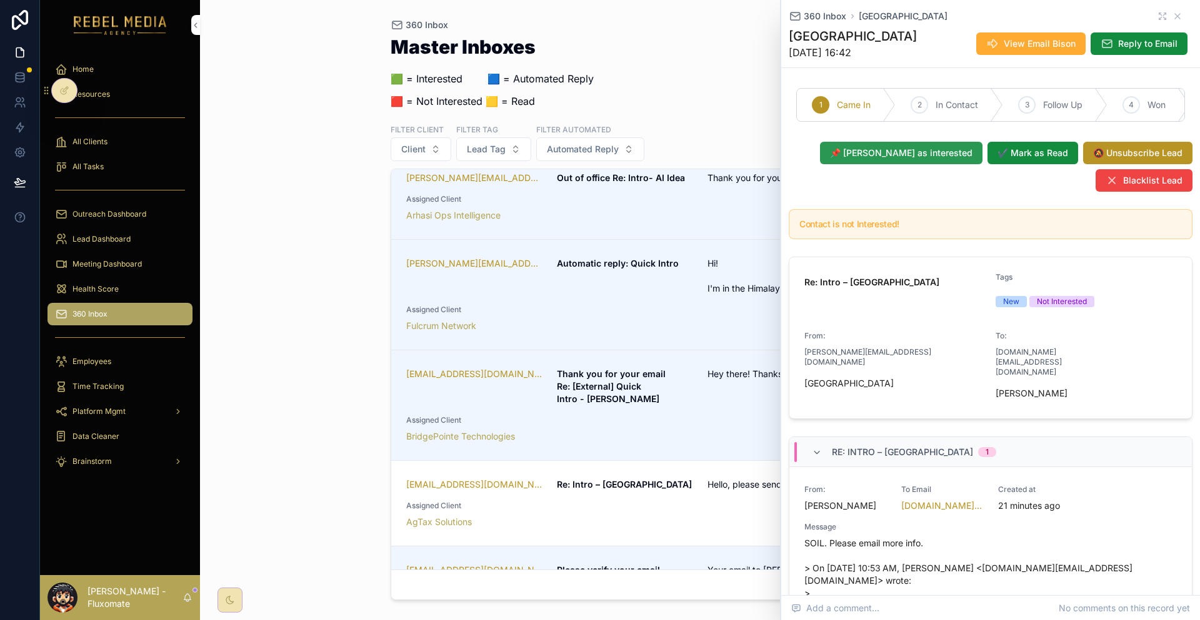
click at [963, 147] on span "📌 [PERSON_NAME] as interested" at bounding box center [901, 153] width 142 height 12
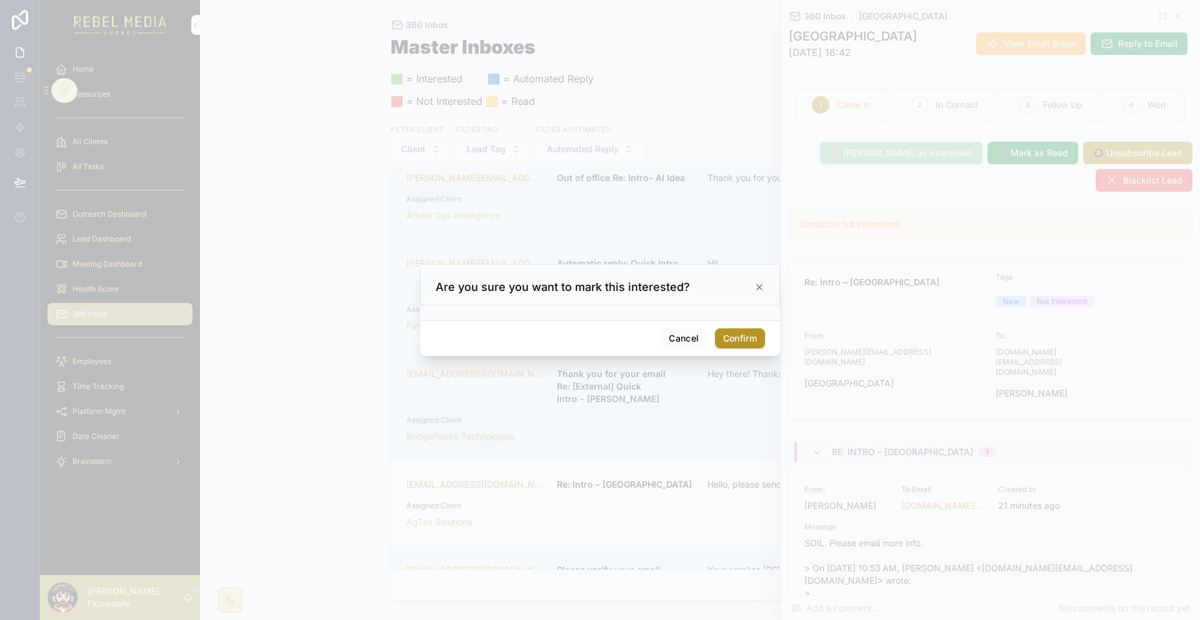
click at [735, 329] on button "Confirm" at bounding box center [740, 339] width 50 height 20
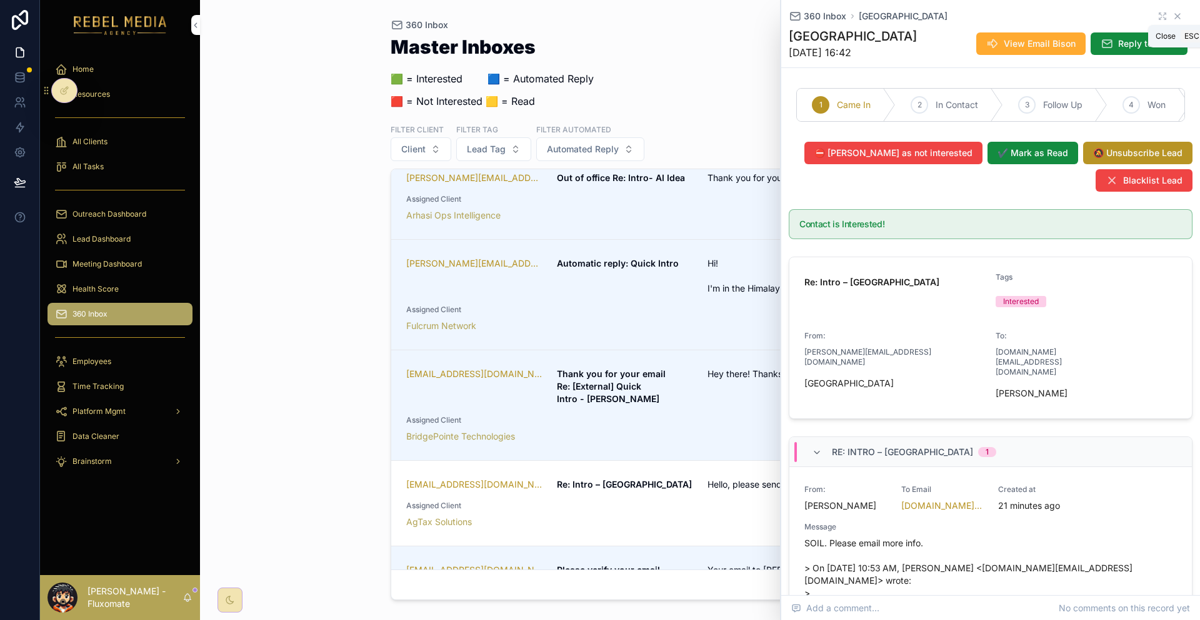
click at [1172, 14] on icon "scrollable content" at bounding box center [1177, 16] width 10 height 10
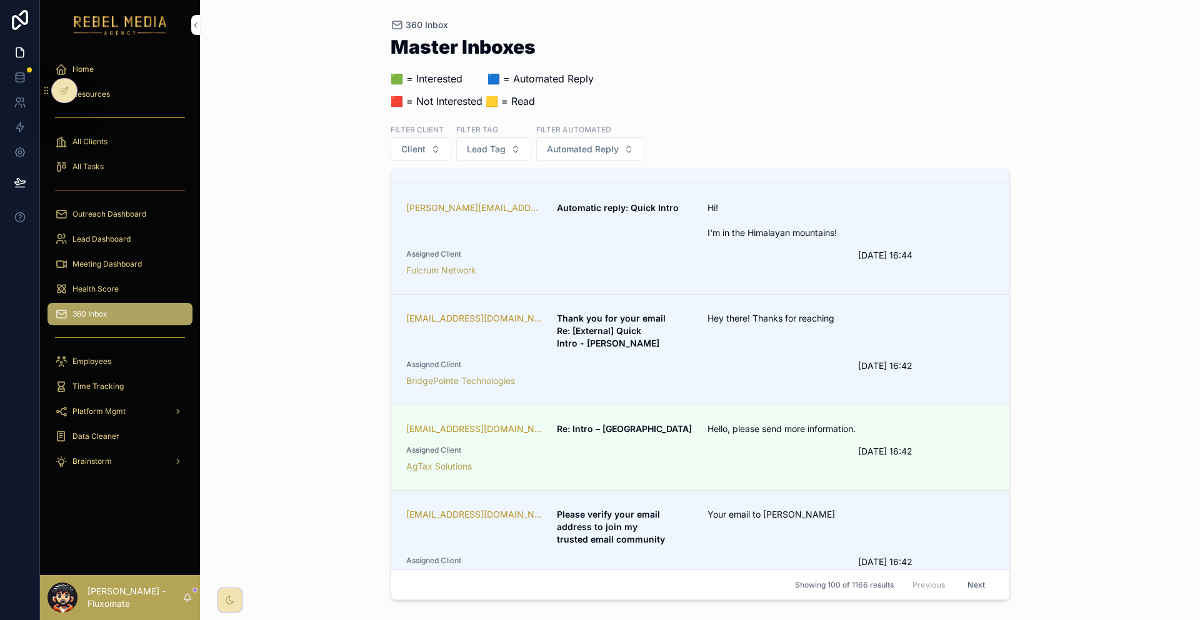
scroll to position [875, 0]
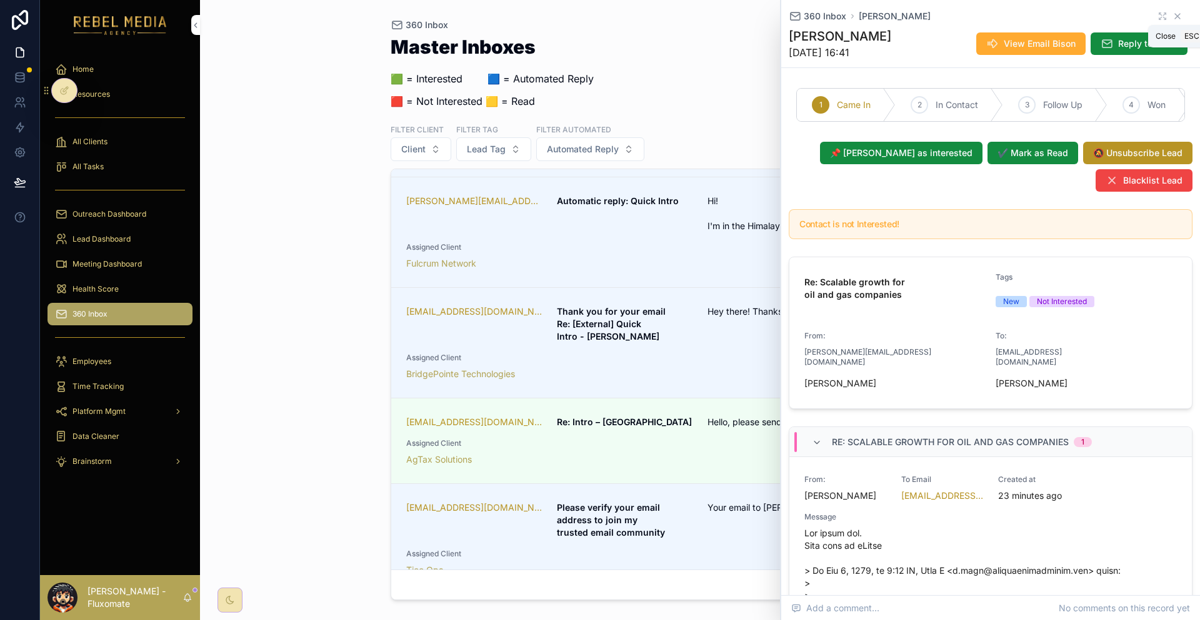
click at [1175, 14] on icon "scrollable content" at bounding box center [1177, 16] width 5 height 5
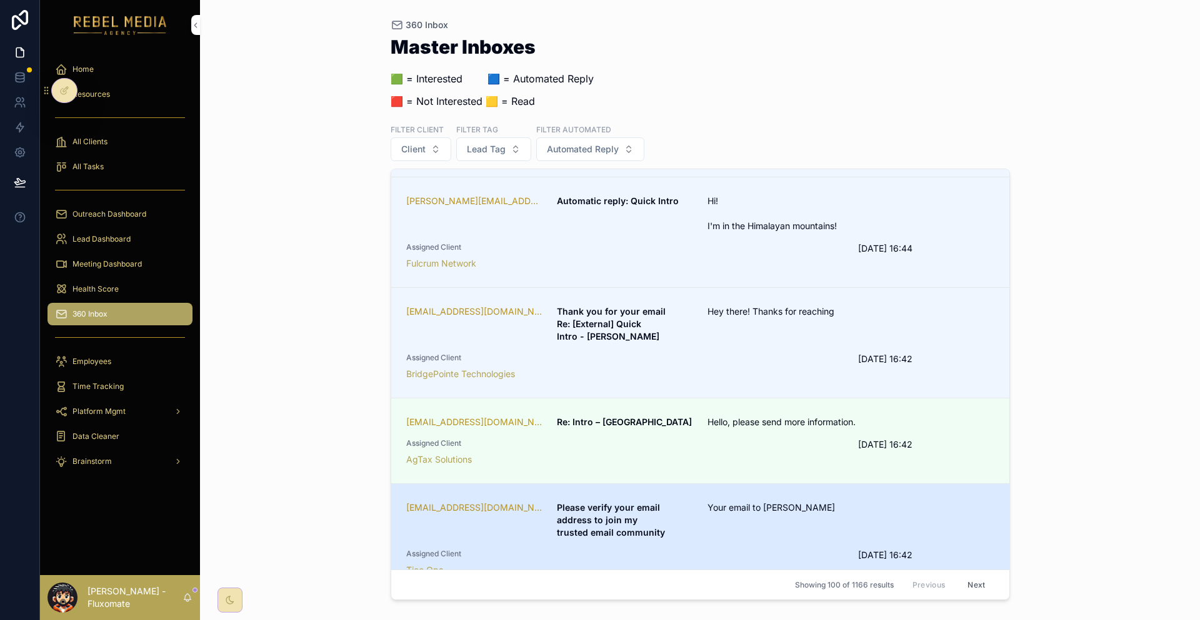
click at [815, 502] on div "Your email to [PERSON_NAME]" at bounding box center [800, 520] width 186 height 37
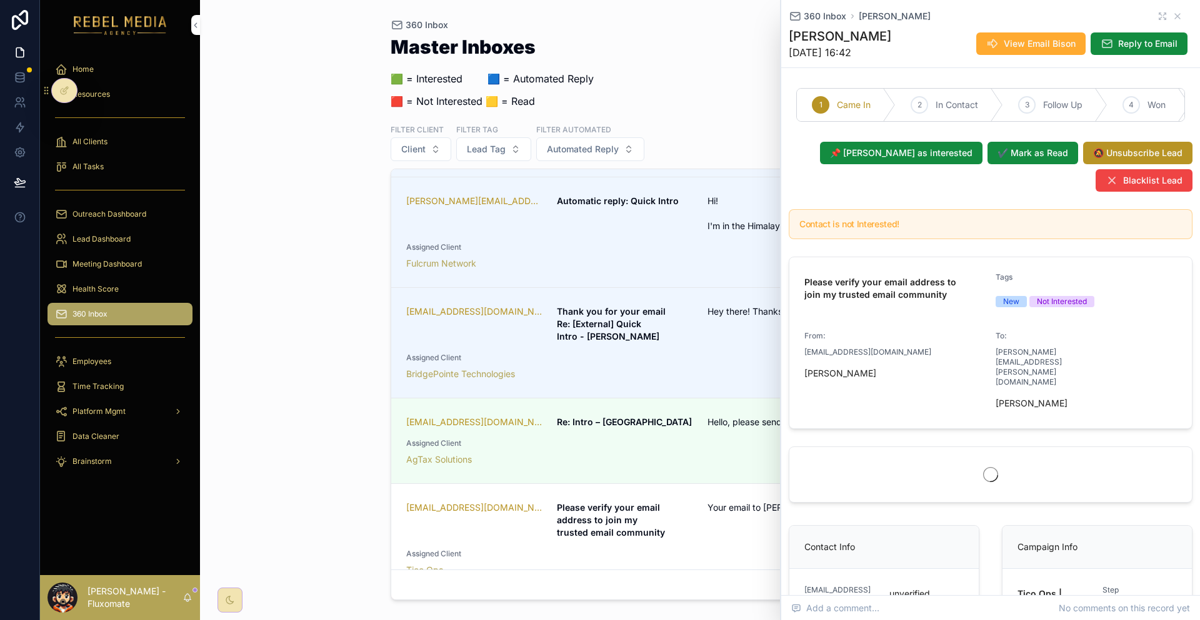
scroll to position [1000, 0]
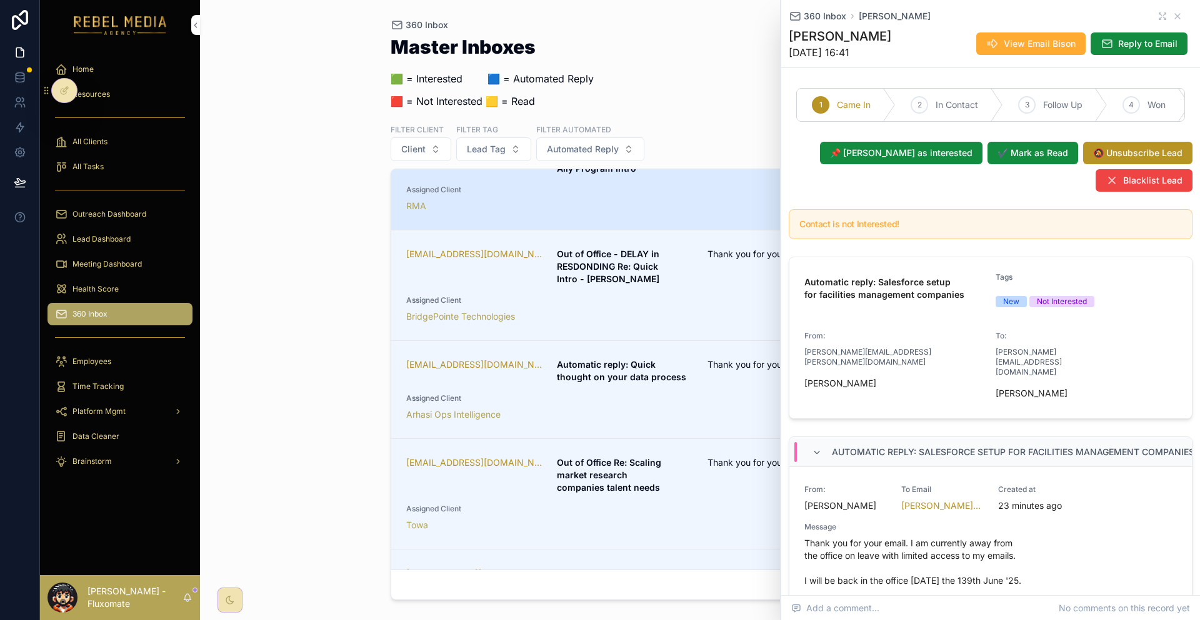
scroll to position [2000, 0]
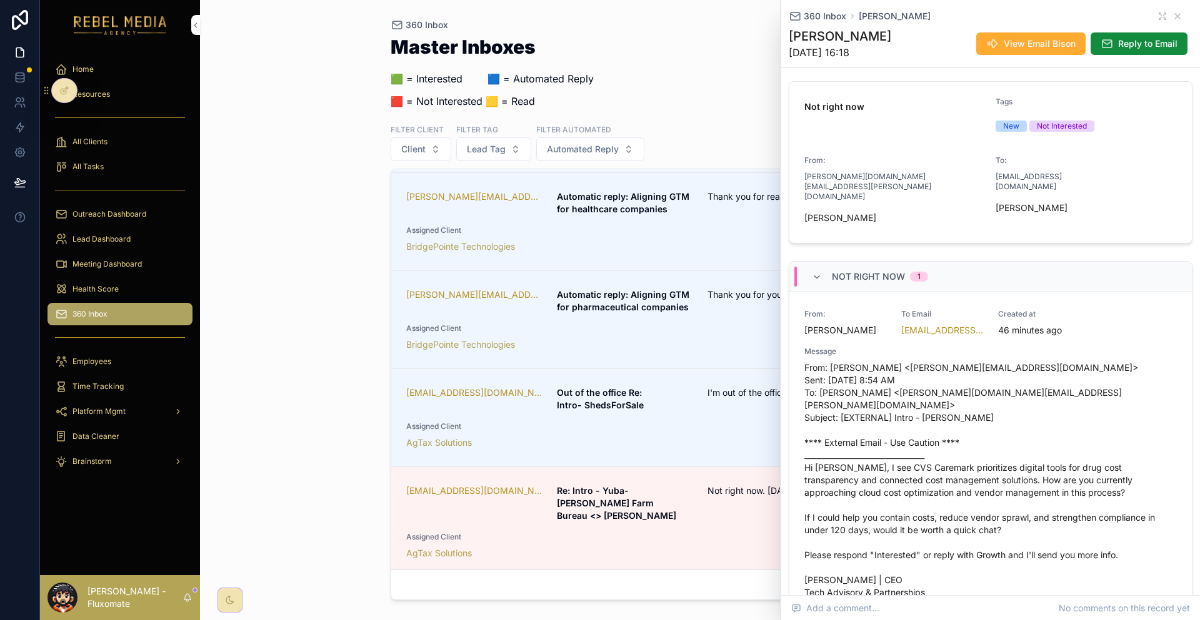
scroll to position [250, 0]
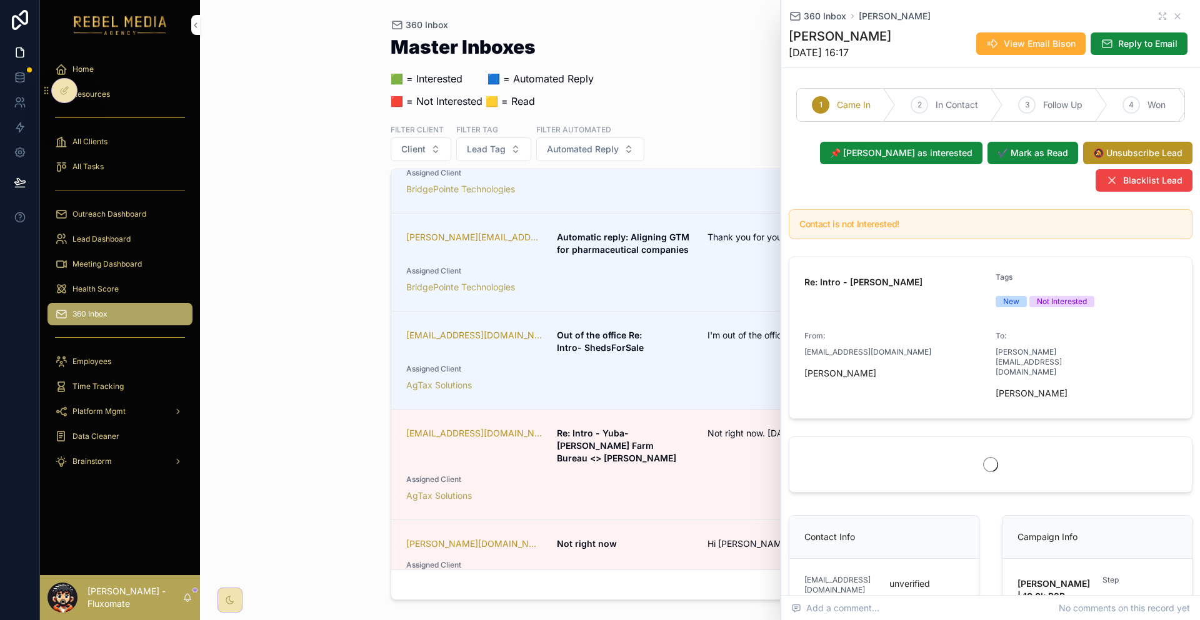
scroll to position [2153, 0]
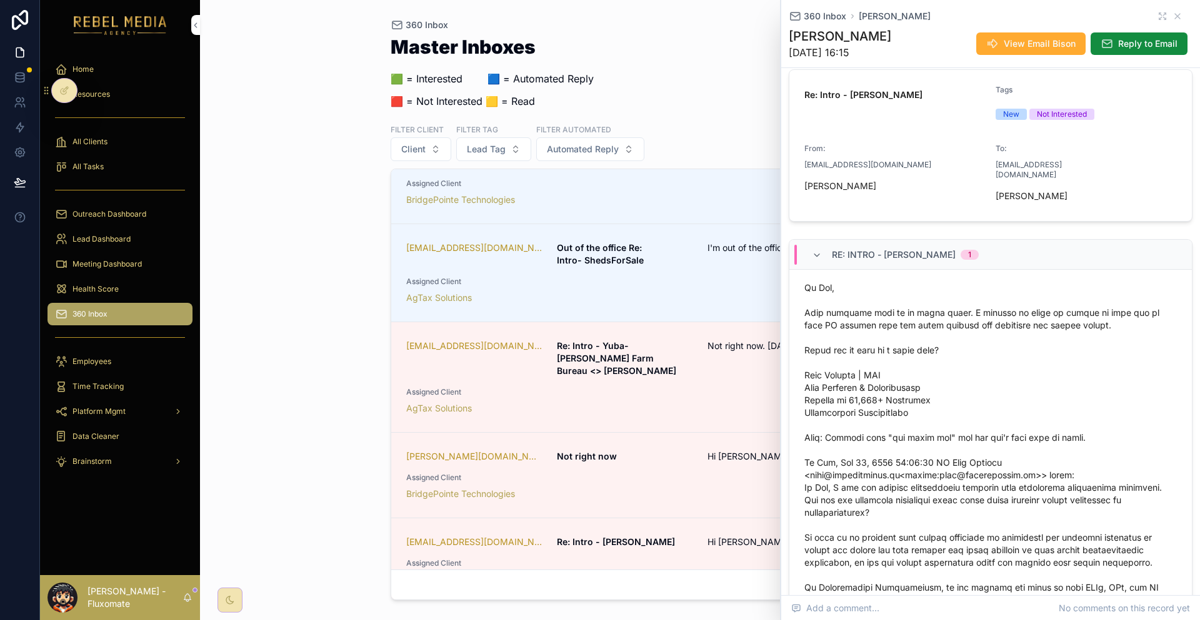
scroll to position [459, 0]
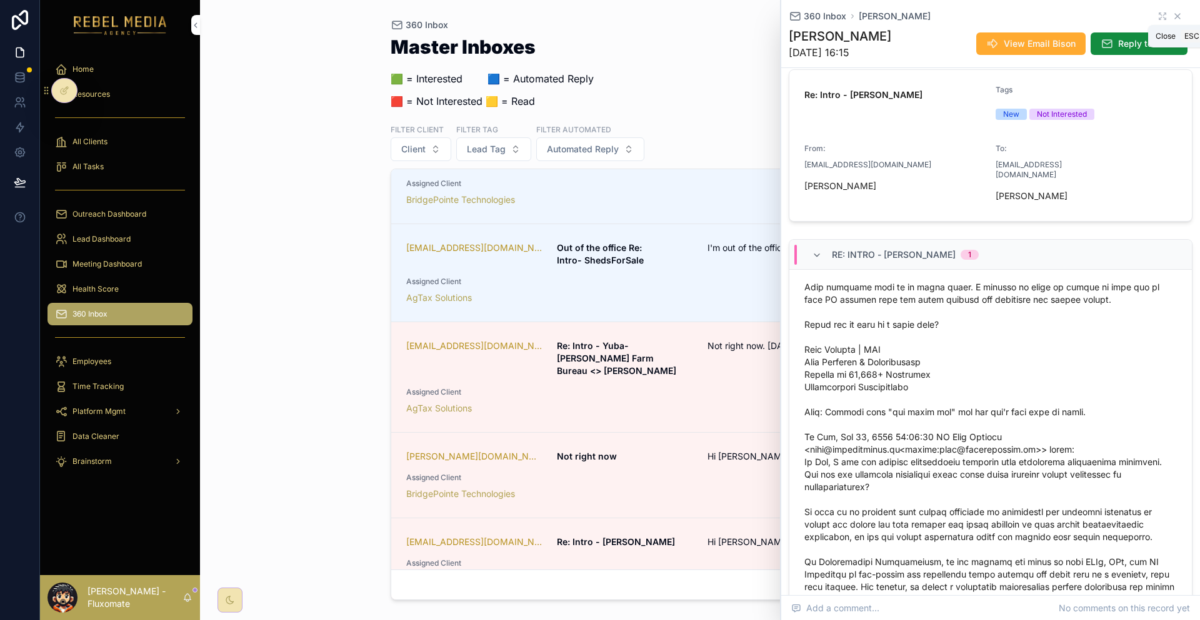
click at [1172, 14] on icon "scrollable content" at bounding box center [1177, 16] width 10 height 10
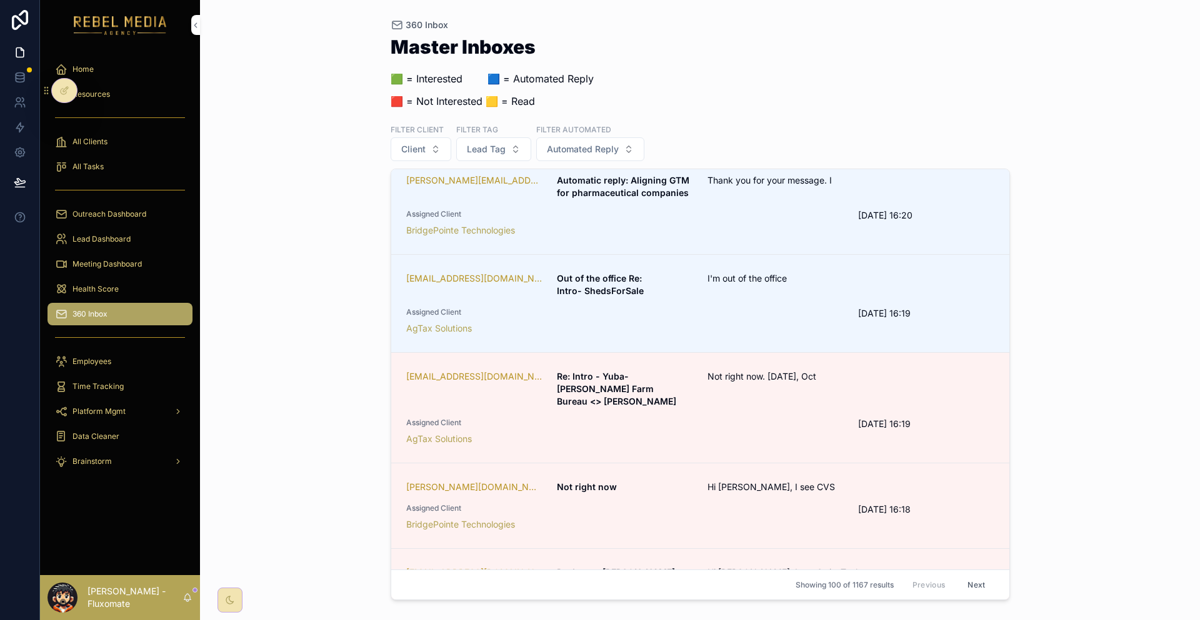
scroll to position [2296, 0]
